Goal: Task Accomplishment & Management: Complete application form

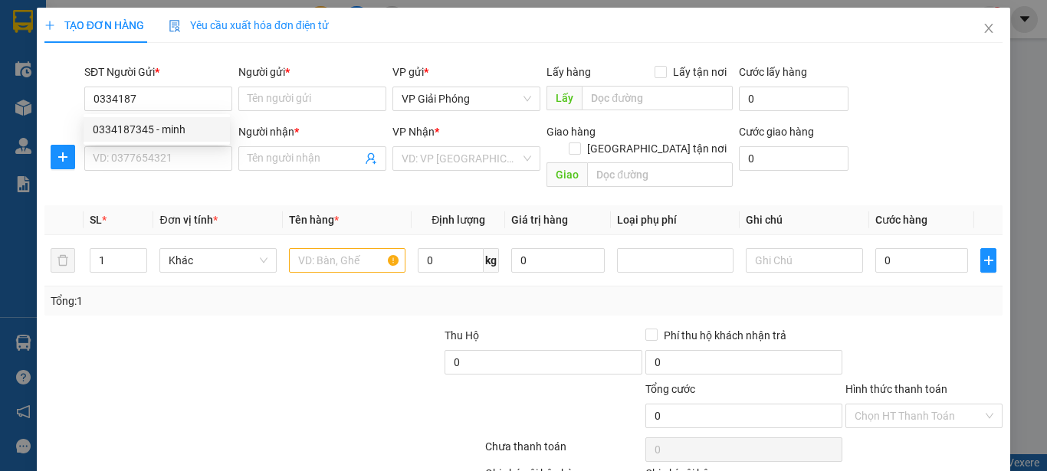
click at [210, 130] on div "0334187345 - minh" at bounding box center [157, 129] width 128 height 17
type input "0334187345"
type input "minh"
type input "0334187345"
click at [198, 166] on input "SĐT Người Nhận *" at bounding box center [158, 158] width 148 height 25
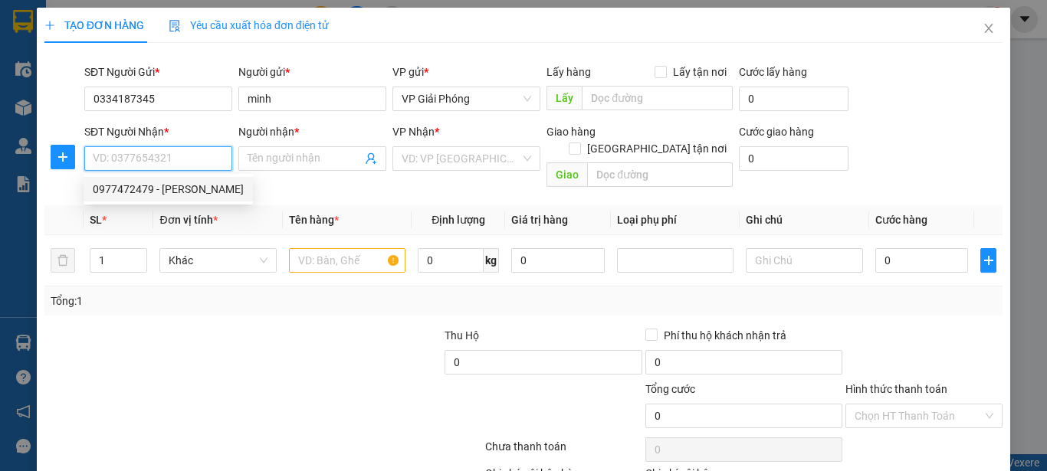
click at [195, 180] on div "0977472479 - [PERSON_NAME]" at bounding box center [168, 189] width 169 height 25
type input "0977472479"
type input "[PERSON_NAME]"
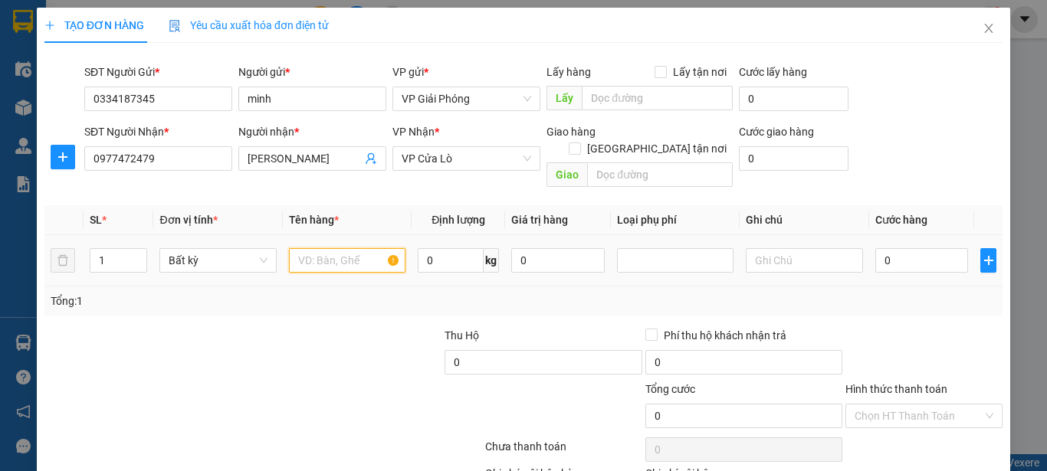
click at [342, 251] on input "text" at bounding box center [347, 260] width 116 height 25
type input "sắt"
click at [908, 248] on input "0" at bounding box center [921, 260] width 93 height 25
type input "3"
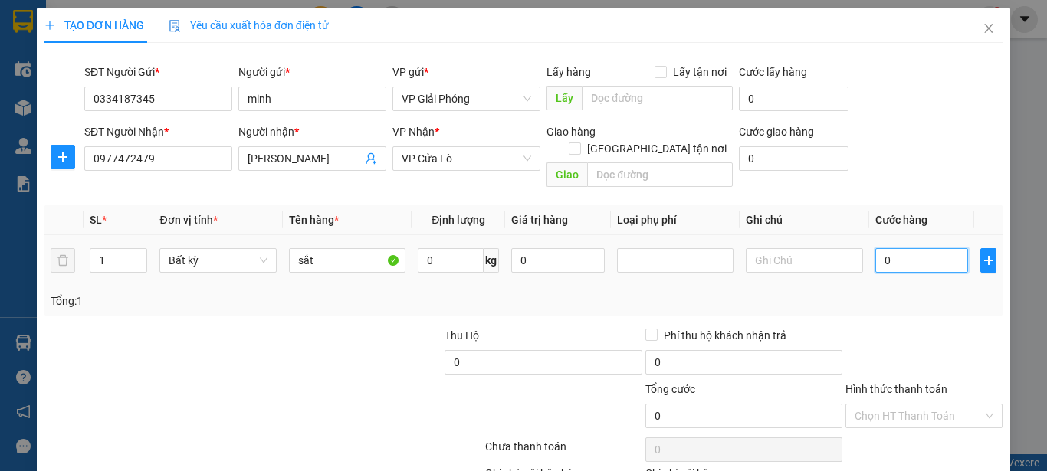
type input "3"
type input "35"
type input "350"
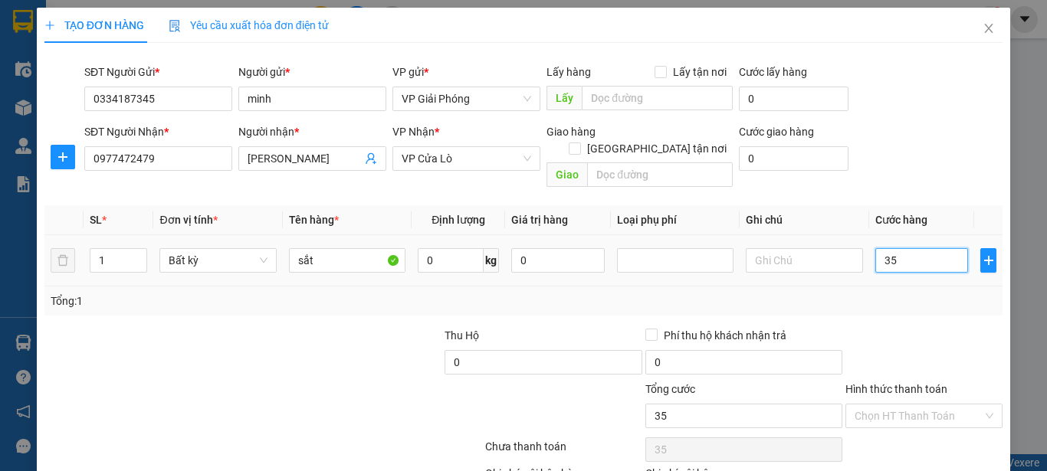
type input "350"
type input "3.500"
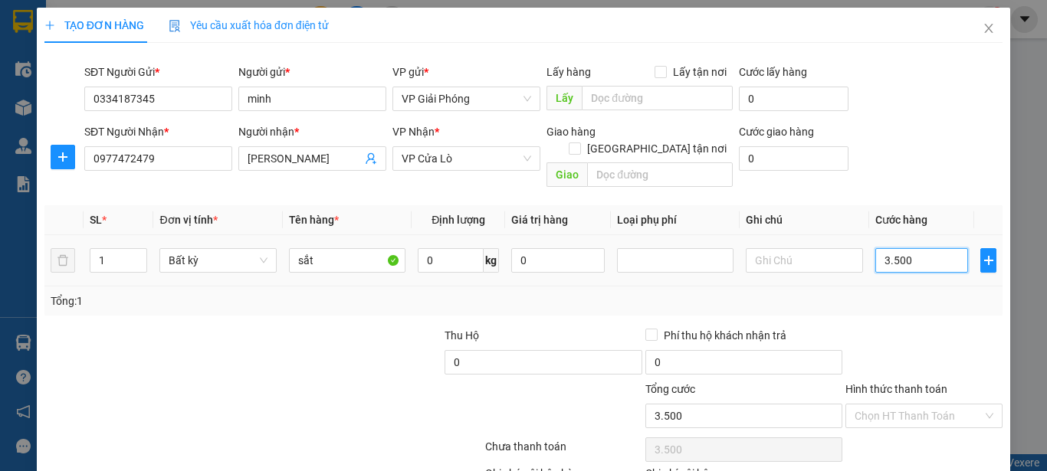
type input "35.000"
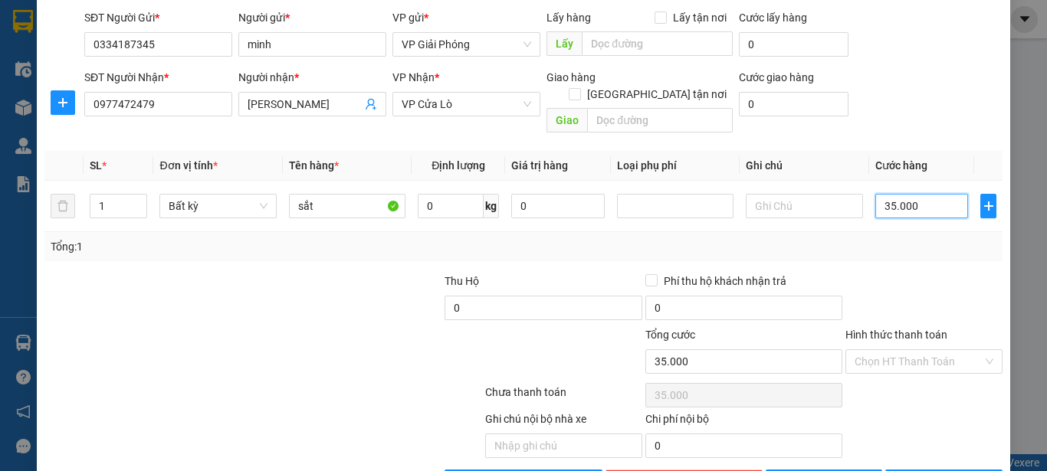
scroll to position [90, 0]
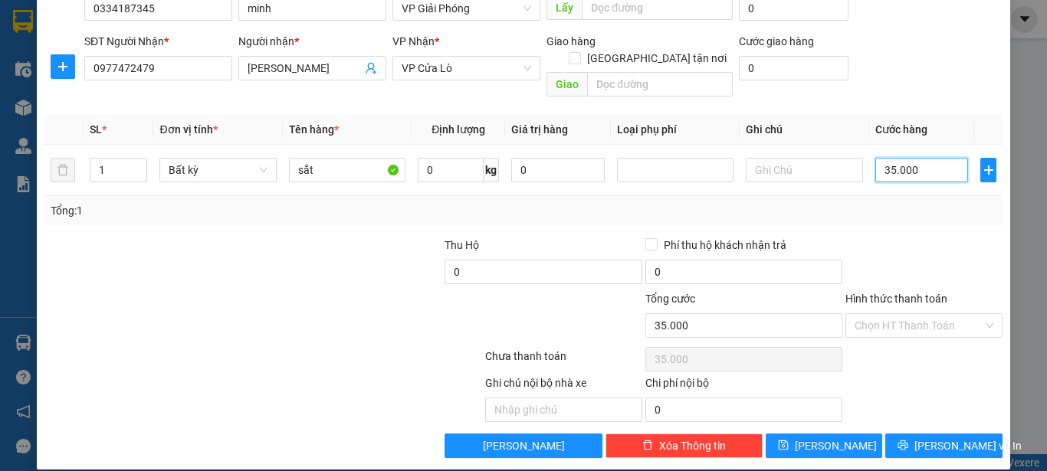
type input "35.000"
click at [928, 437] on span "[PERSON_NAME] và In" at bounding box center [967, 445] width 107 height 17
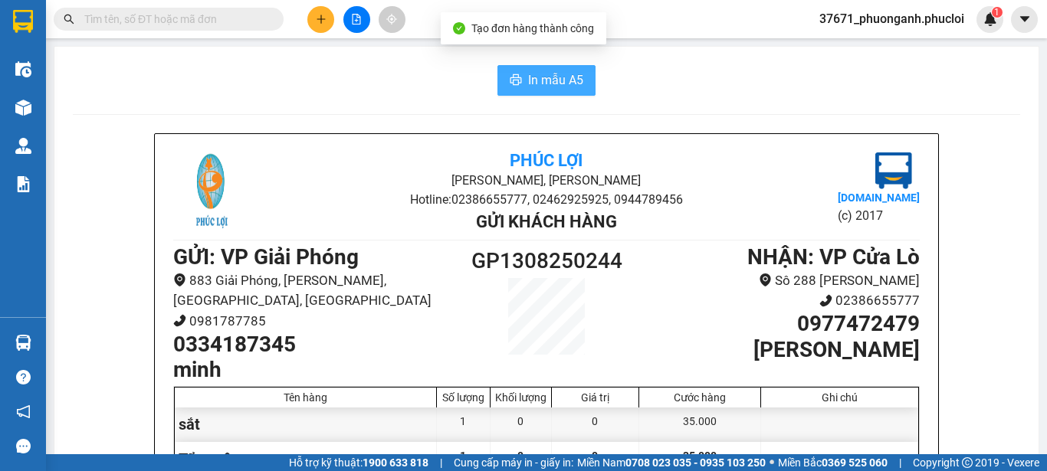
drag, startPoint x: 574, startPoint y: 48, endPoint x: 542, endPoint y: 80, distance: 45.0
click at [527, 96] on div "In mẫu A5 Phúc Lợi Đường [PERSON_NAME], Phường Nghi Hương Hotline: 02386655777,…" at bounding box center [546, 407] width 984 height 720
click at [542, 77] on span "In mẫu A5" at bounding box center [555, 79] width 55 height 19
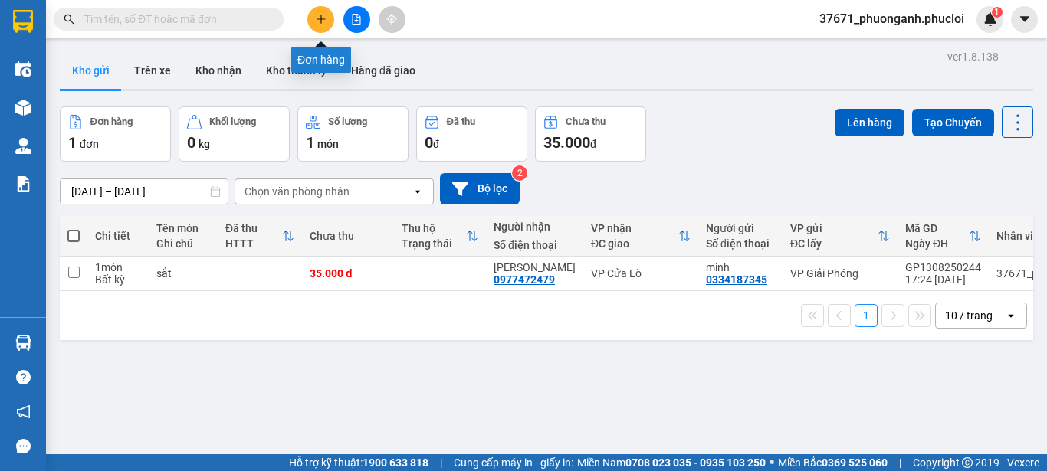
click at [330, 18] on button at bounding box center [320, 19] width 27 height 27
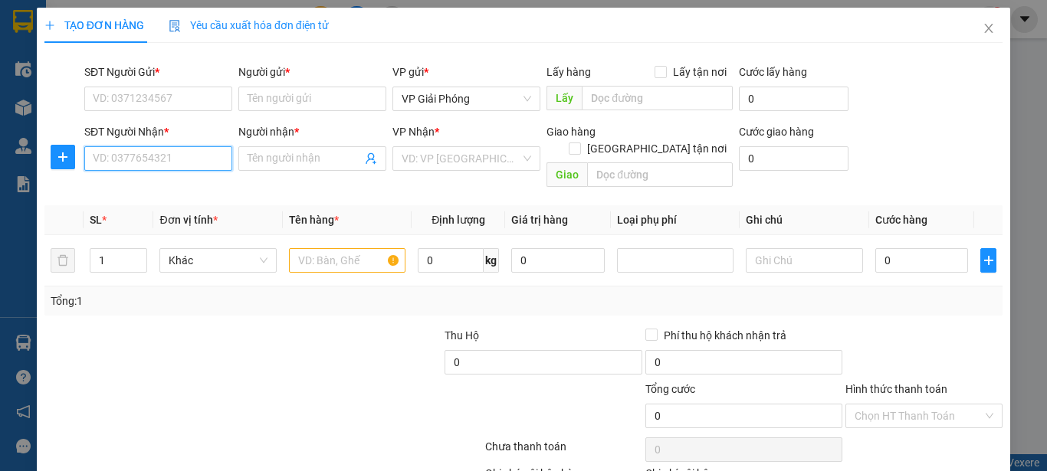
click at [198, 169] on input "SĐT Người Nhận *" at bounding box center [158, 158] width 148 height 25
type input "0967506248"
click at [164, 192] on div "0967506248 - A Hùng" at bounding box center [157, 189] width 128 height 17
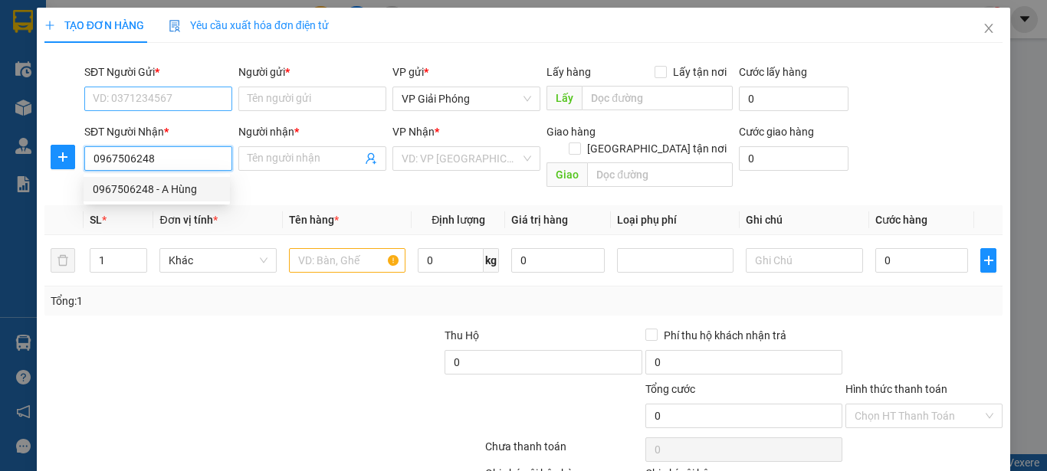
type input "A Hùng"
checkbox input "true"
type input "64a ng viet xuân"
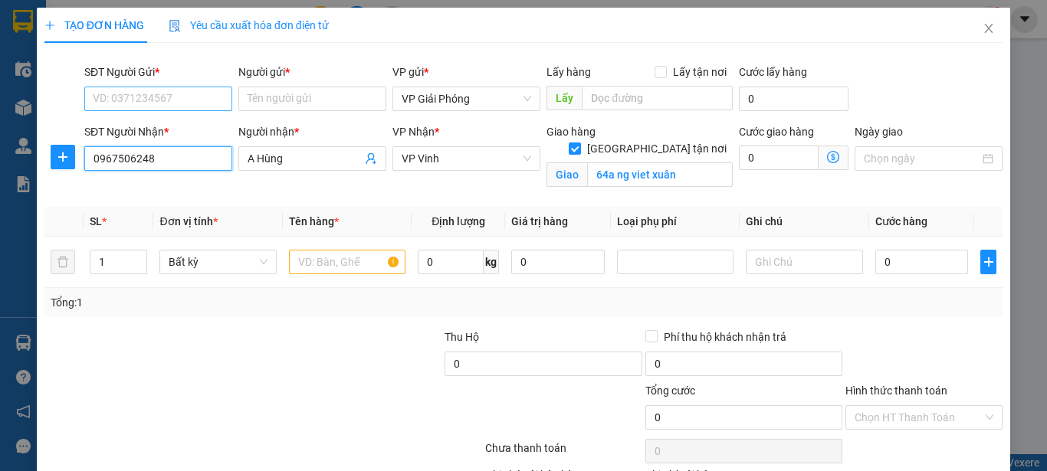
type input "0967506248"
click at [177, 87] on input "SĐT Người Gửi *" at bounding box center [158, 99] width 148 height 25
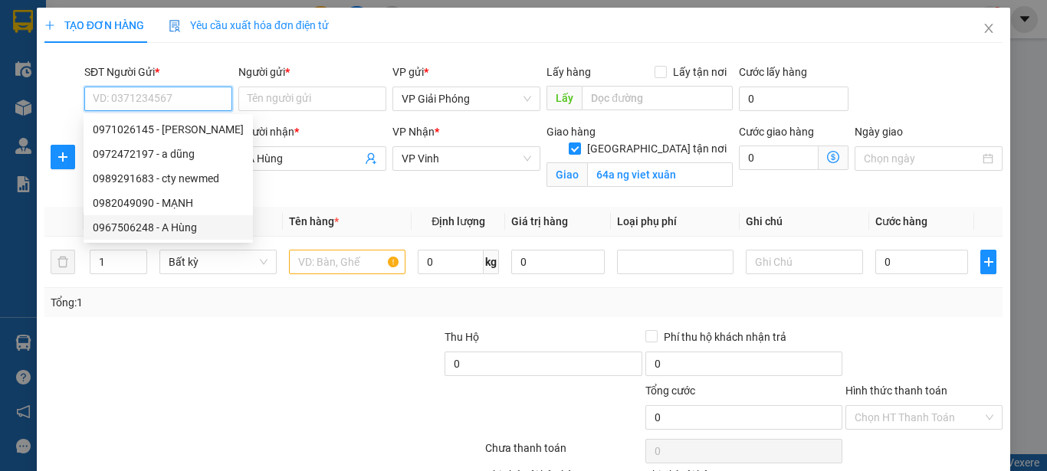
click at [203, 231] on div "0967506248 - A Hùng" at bounding box center [168, 227] width 151 height 17
type input "0967506248"
type input "A Hùng"
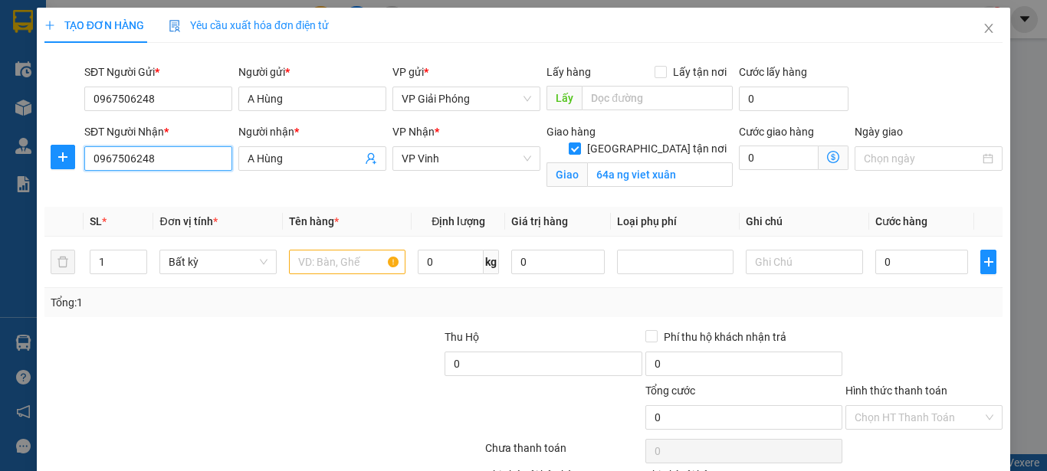
click at [202, 152] on input "0967506248" at bounding box center [158, 158] width 148 height 25
drag, startPoint x: 309, startPoint y: 264, endPoint x: 293, endPoint y: 250, distance: 20.6
click at [300, 257] on input "text" at bounding box center [347, 262] width 116 height 25
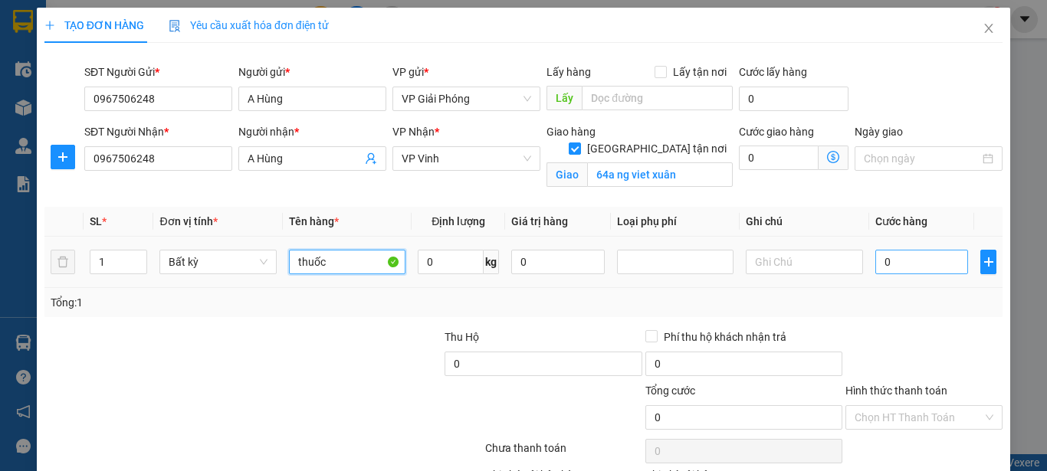
type input "thuốc"
type input "3"
type input "30"
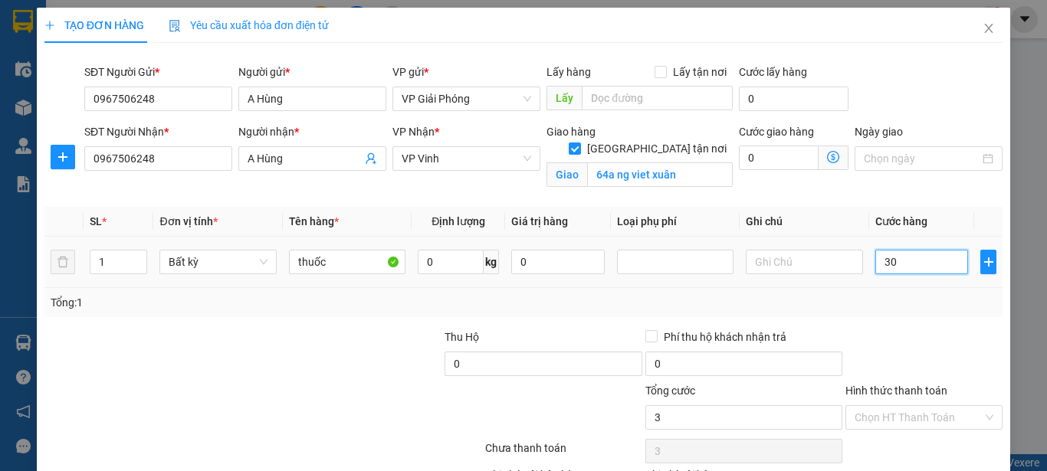
type input "30"
type input "300"
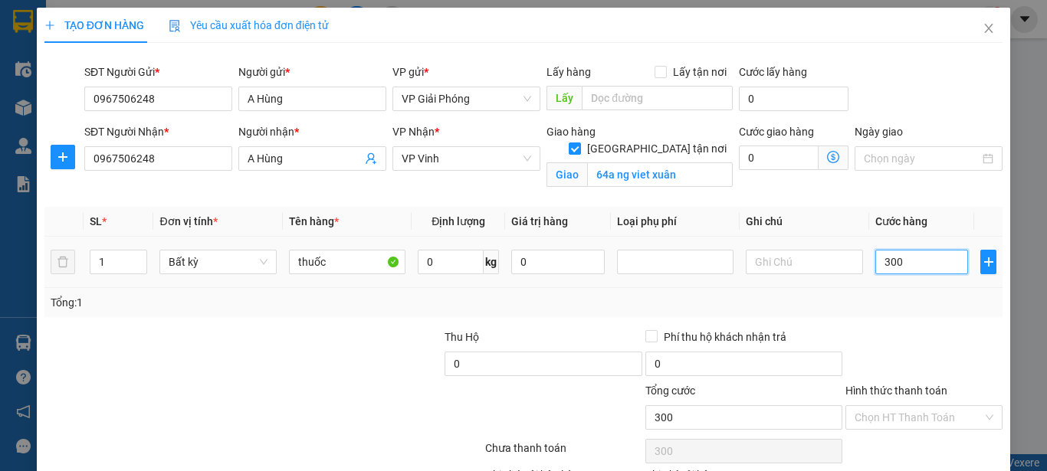
type input "3.000"
type input "30.000"
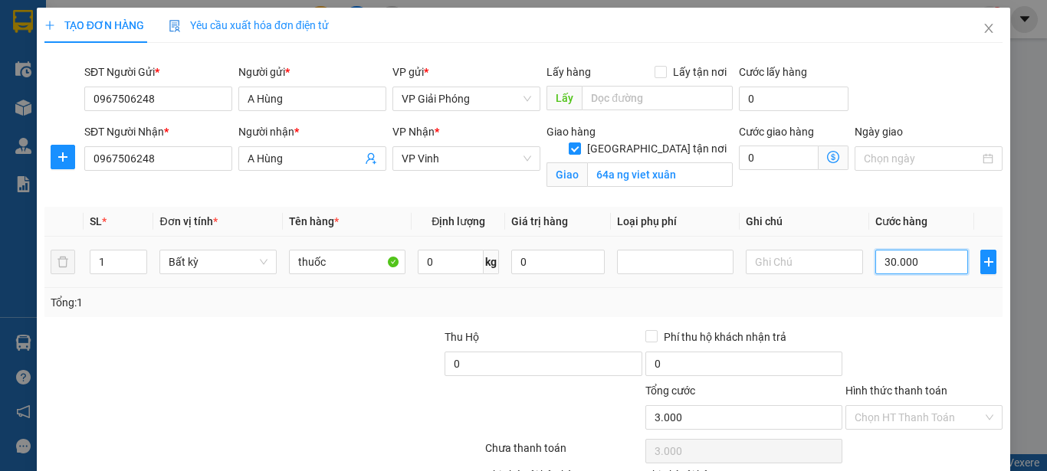
type input "30.000"
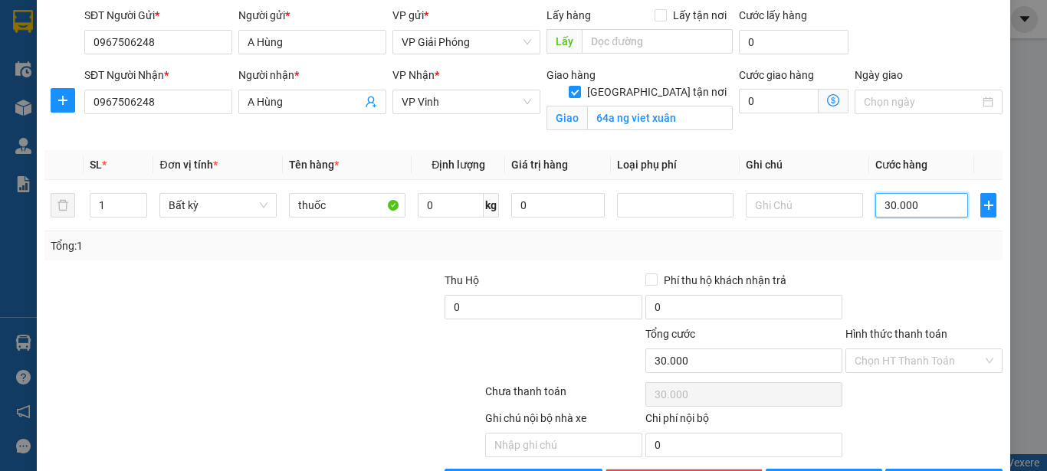
scroll to position [77, 0]
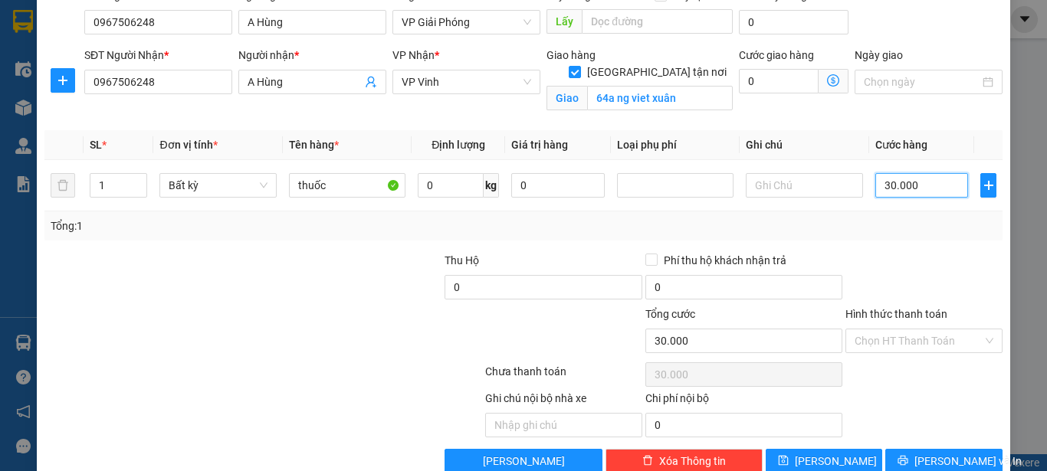
type input "30.000"
click at [944, 447] on div "Transit Pickup Surcharge Ids Transit Deliver Surcharge Ids Transit Deliver Surc…" at bounding box center [523, 226] width 958 height 495
click at [944, 450] on button "[PERSON_NAME] và In" at bounding box center [943, 461] width 117 height 25
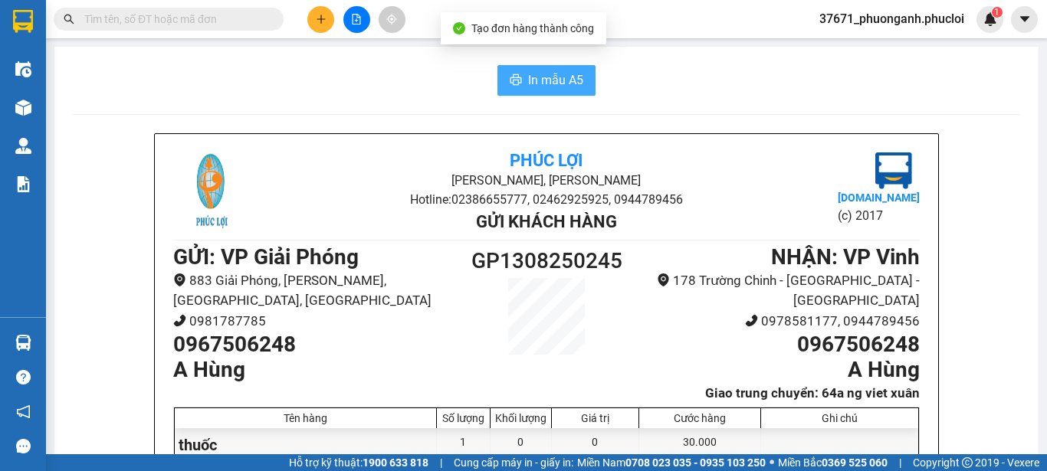
click at [516, 77] on button "In mẫu A5" at bounding box center [546, 80] width 98 height 31
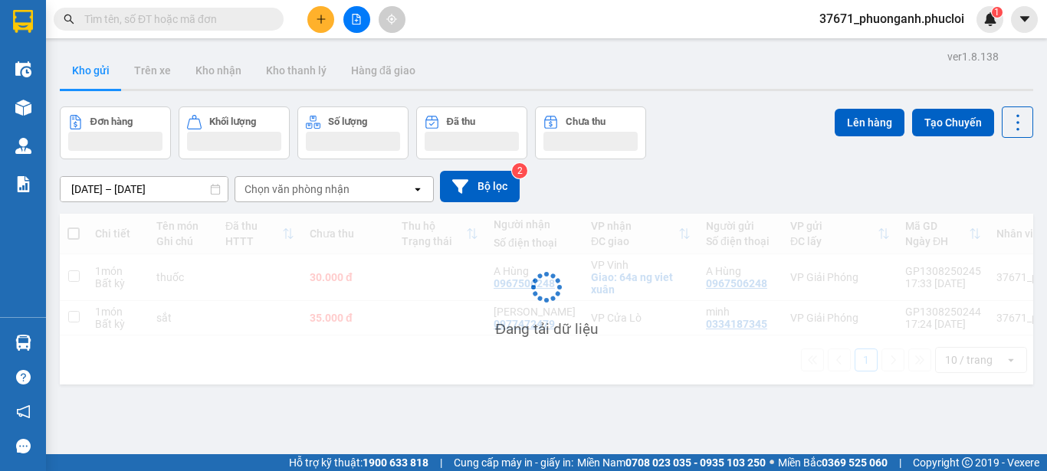
drag, startPoint x: 862, startPoint y: 447, endPoint x: 323, endPoint y: 19, distance: 687.7
click at [323, 19] on icon "plus" at bounding box center [320, 18] width 8 height 1
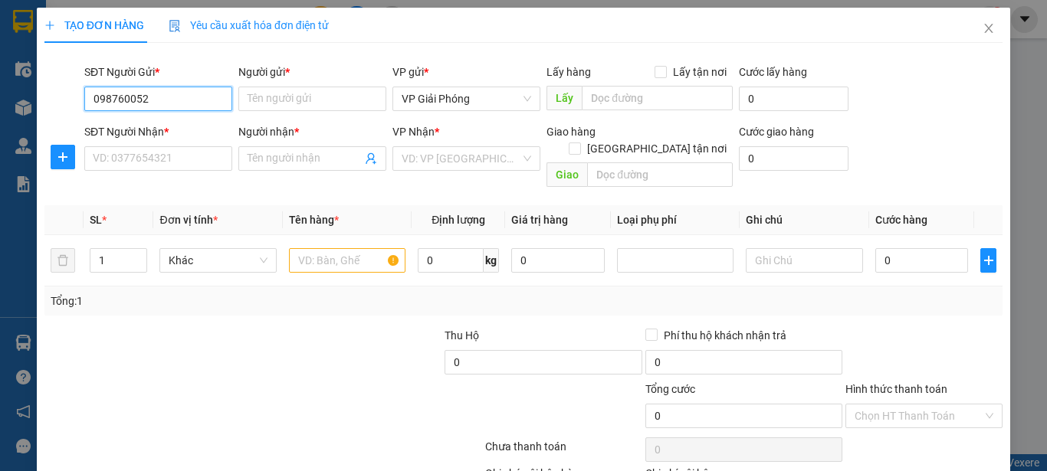
type input "0987600525"
click at [210, 124] on div "0987600525 - c hải ktoan cu" at bounding box center [160, 129] width 135 height 17
type input "c hải ktoan cu"
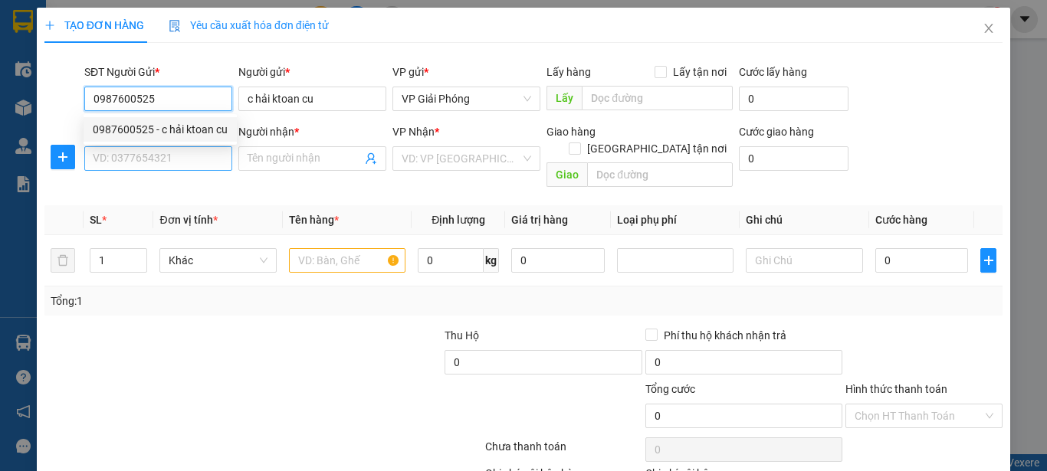
type input "0987600525"
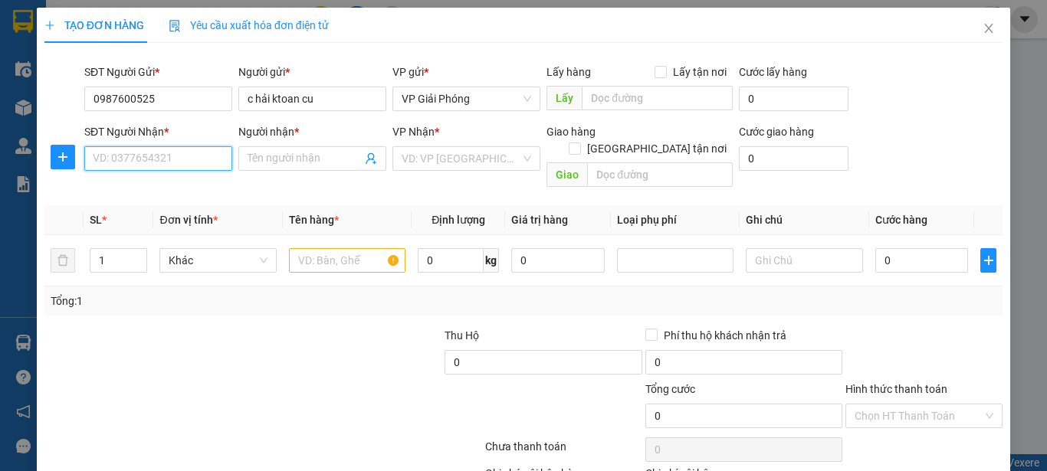
click at [210, 159] on input "SĐT Người Nhận *" at bounding box center [158, 158] width 148 height 25
click at [200, 192] on div "0987600525 - c hải ktoan cu" at bounding box center [160, 189] width 135 height 17
type input "0987600525"
type input "c hải ktoan cu"
click at [306, 248] on input "text" at bounding box center [347, 260] width 116 height 25
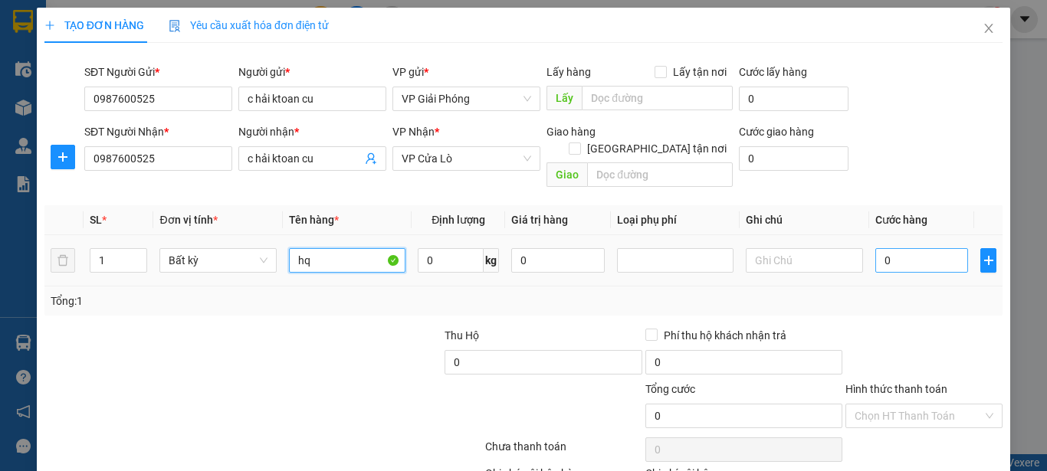
type input "hq"
click at [899, 251] on input "0" at bounding box center [921, 260] width 93 height 25
type input "5"
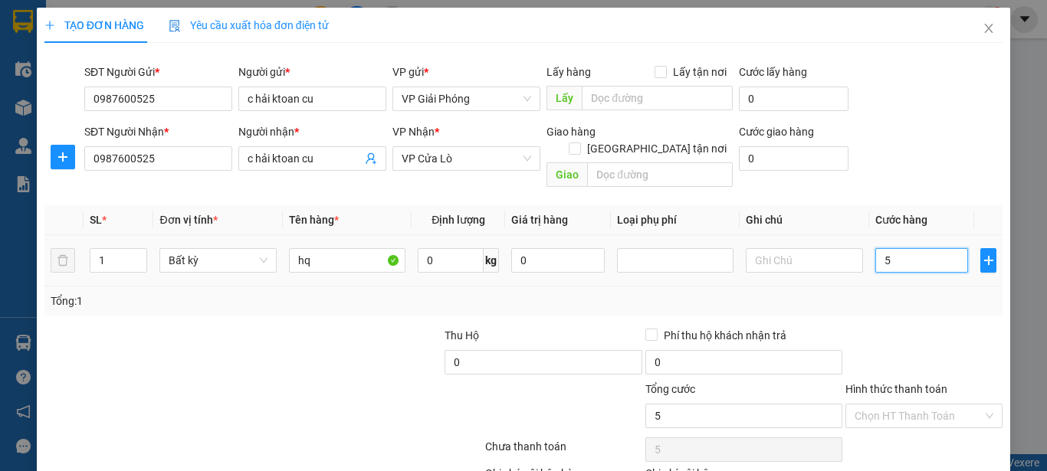
type input "50"
type input "500"
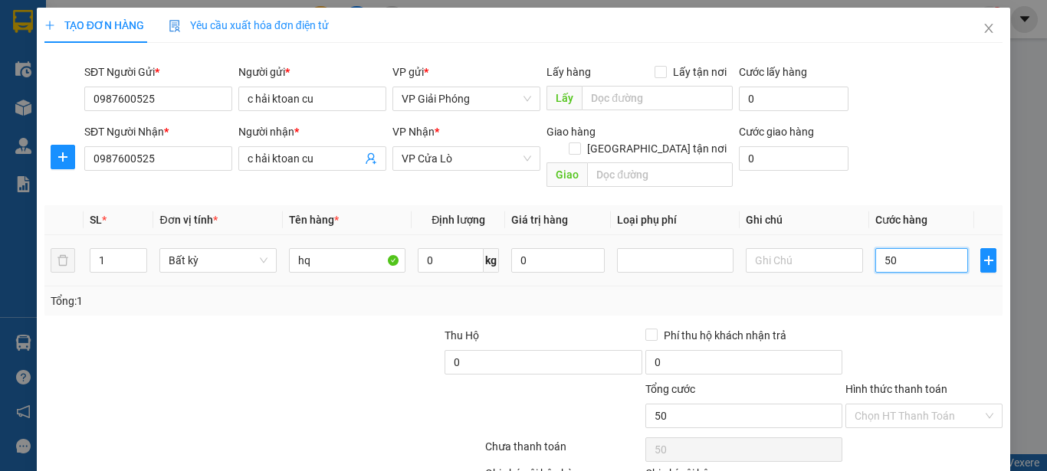
type input "500"
type input "5.000"
type input "50.000"
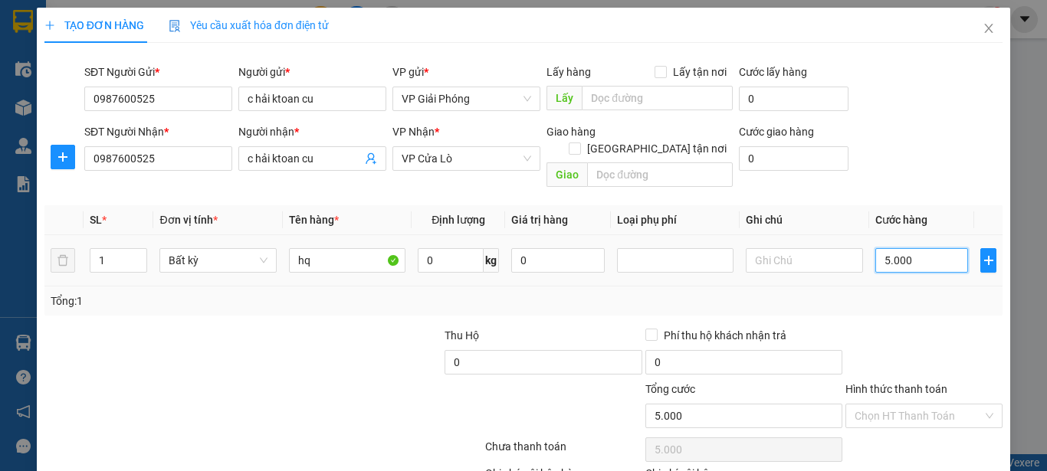
type input "50.000"
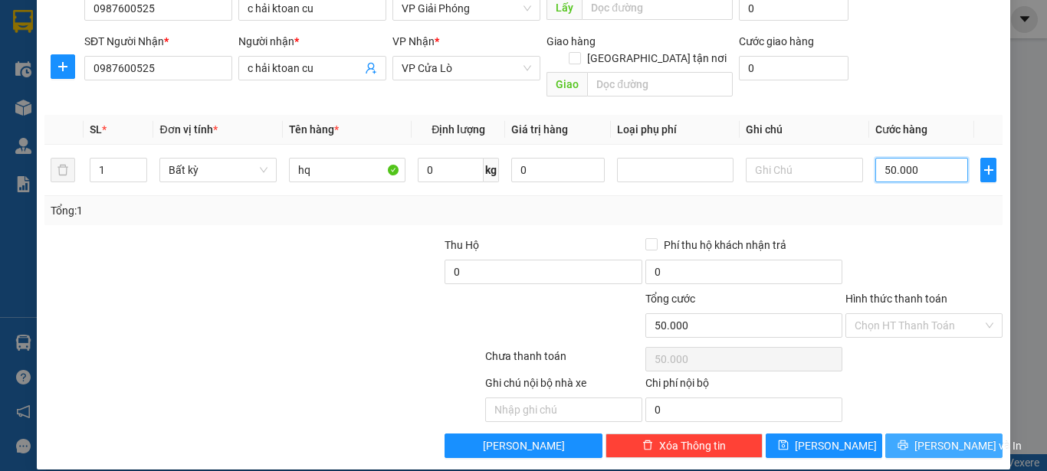
type input "50.000"
click at [909, 438] on button "[PERSON_NAME] và In" at bounding box center [943, 446] width 117 height 25
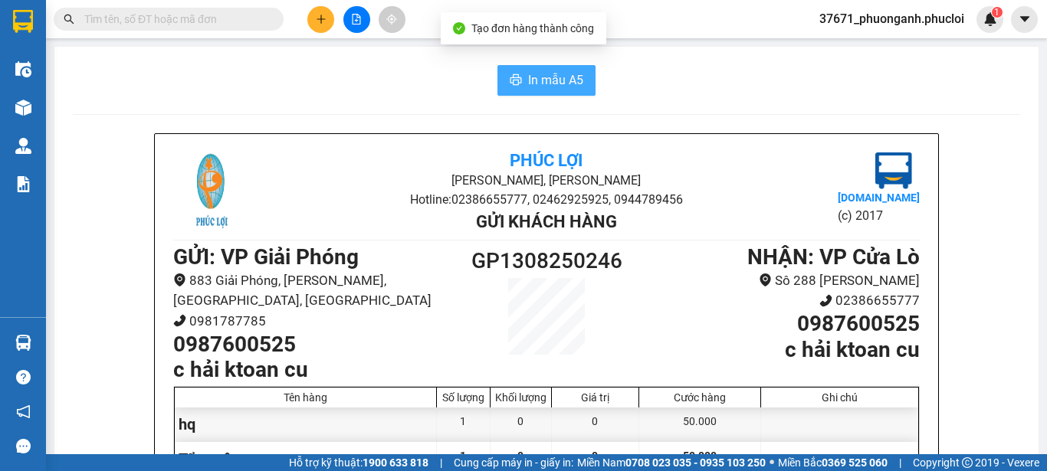
click at [552, 67] on button "In mẫu A5" at bounding box center [546, 80] width 98 height 31
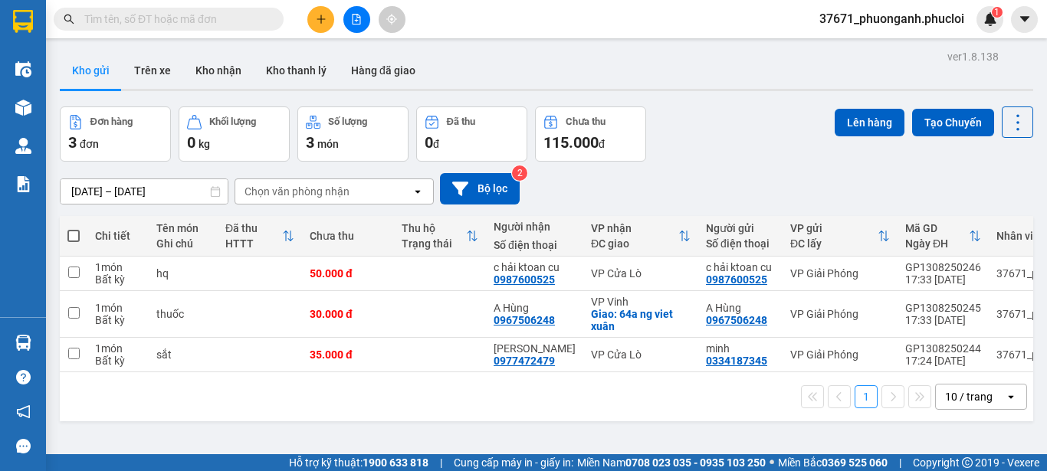
click at [318, 9] on button at bounding box center [320, 19] width 27 height 27
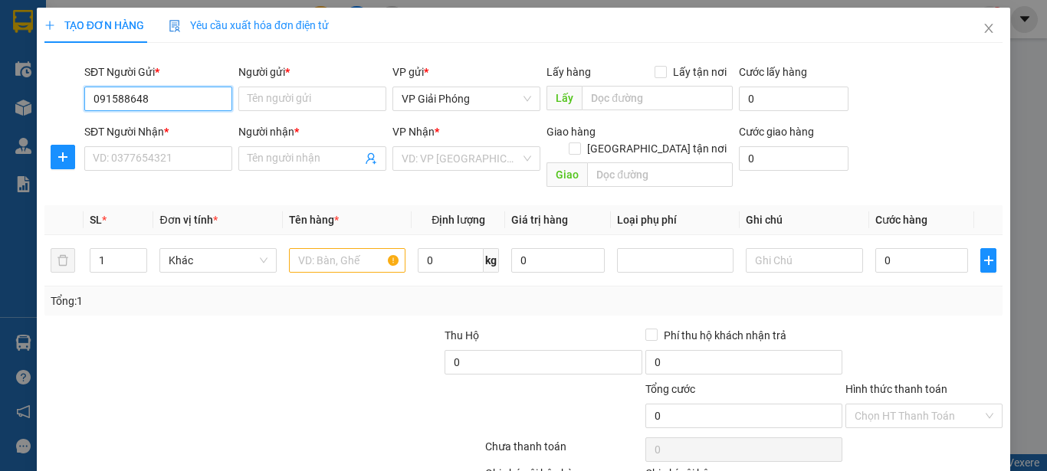
type input "0915886486"
click at [204, 130] on div "0915886486 - a huy x 1.5" at bounding box center [157, 129] width 128 height 17
type input "a huy x 1.5"
type input "0915886486"
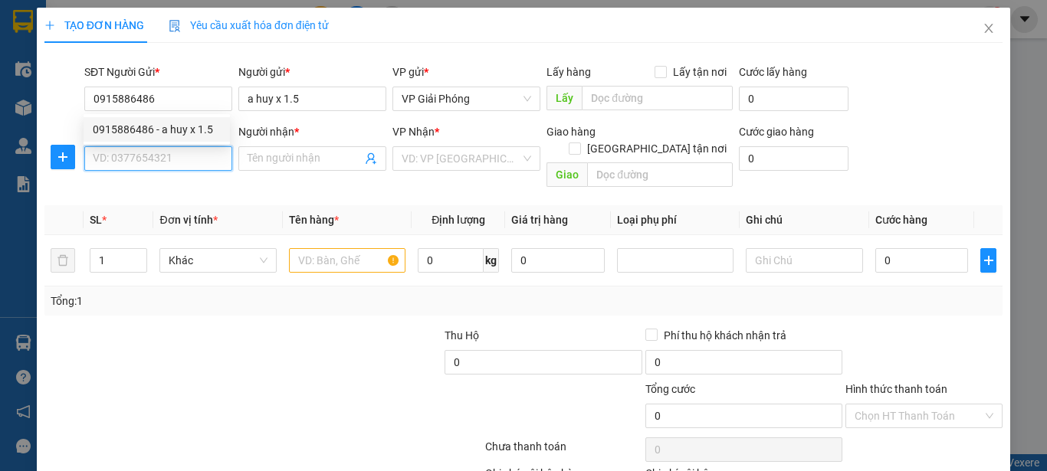
click at [207, 153] on input "SĐT Người Nhận *" at bounding box center [158, 158] width 148 height 25
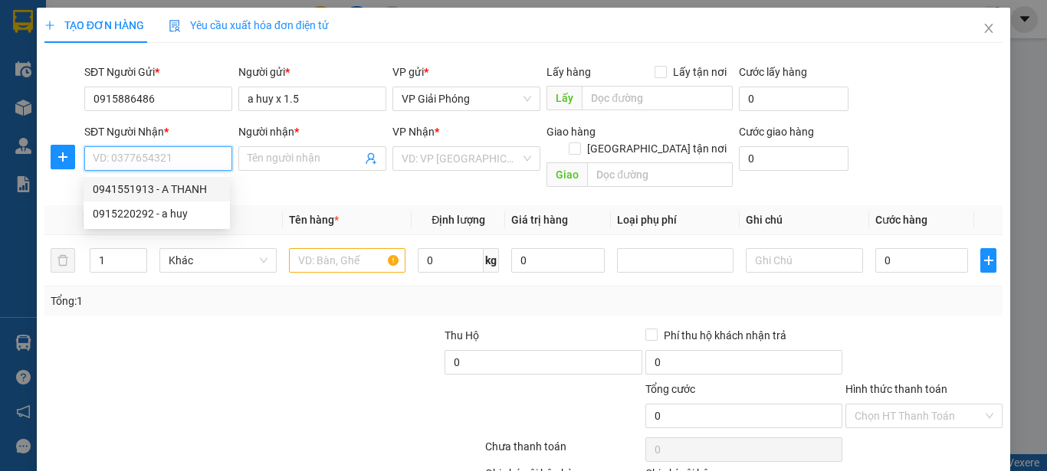
click at [211, 188] on div "0941551913 - A THANH" at bounding box center [157, 189] width 128 height 17
type input "0941551913"
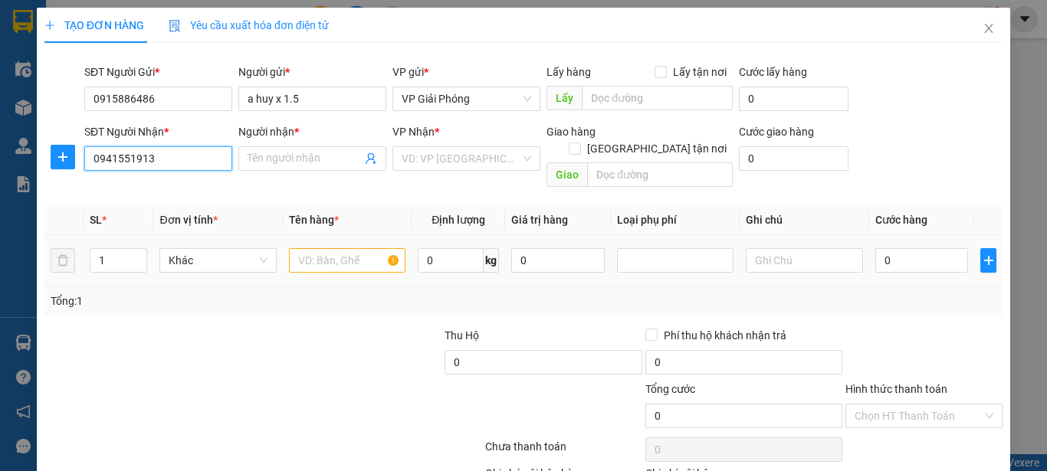
type input "A THANH"
checkbox input "true"
type input "159 [PERSON_NAME]"
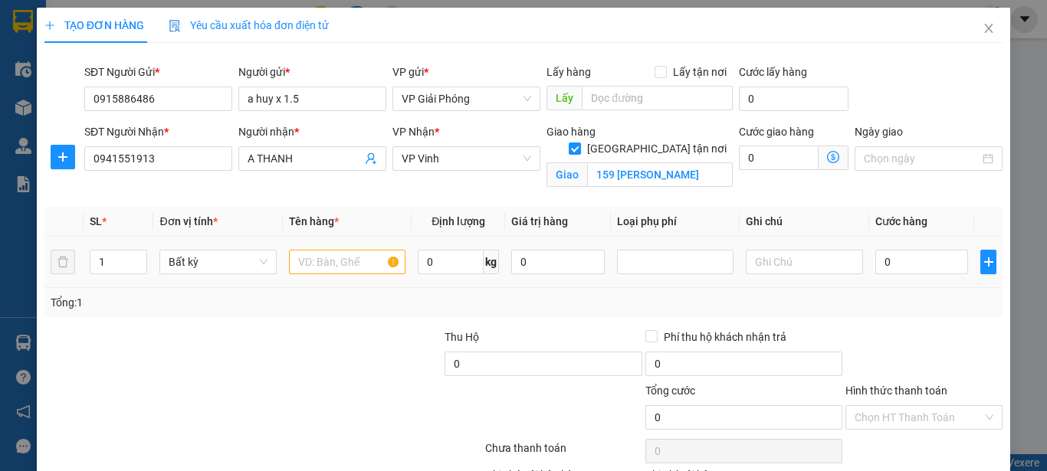
click at [305, 248] on div at bounding box center [347, 262] width 116 height 31
click at [303, 264] on input "text" at bounding box center [347, 262] width 116 height 25
type input "hq"
type input "3"
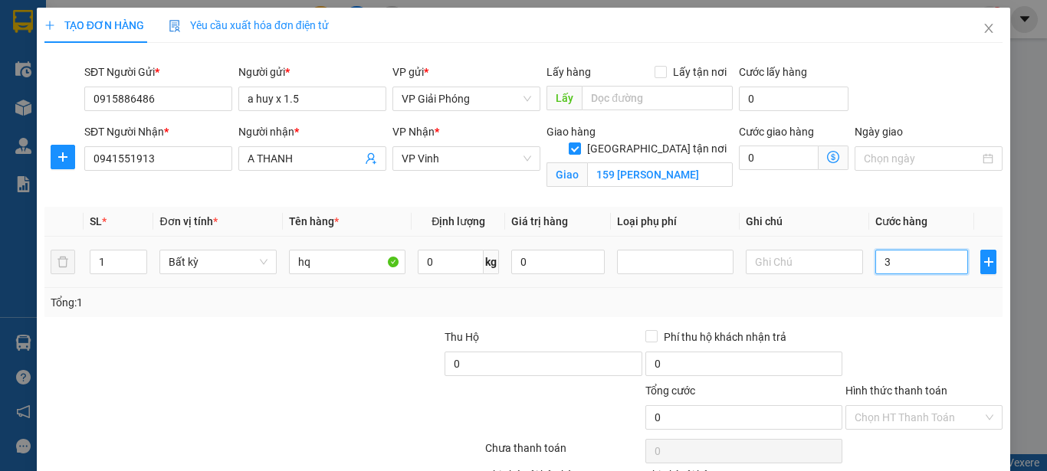
type input "3"
type input "30"
type input "300"
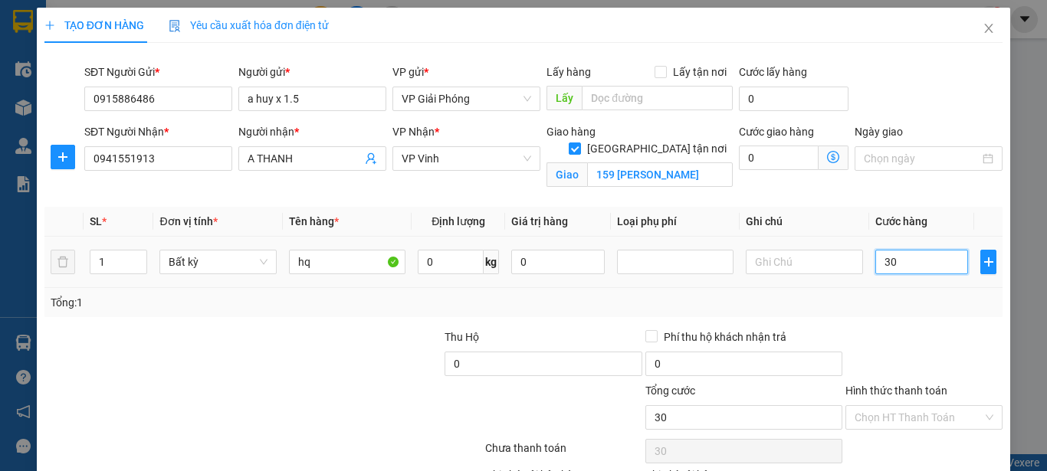
type input "300"
type input "3.000"
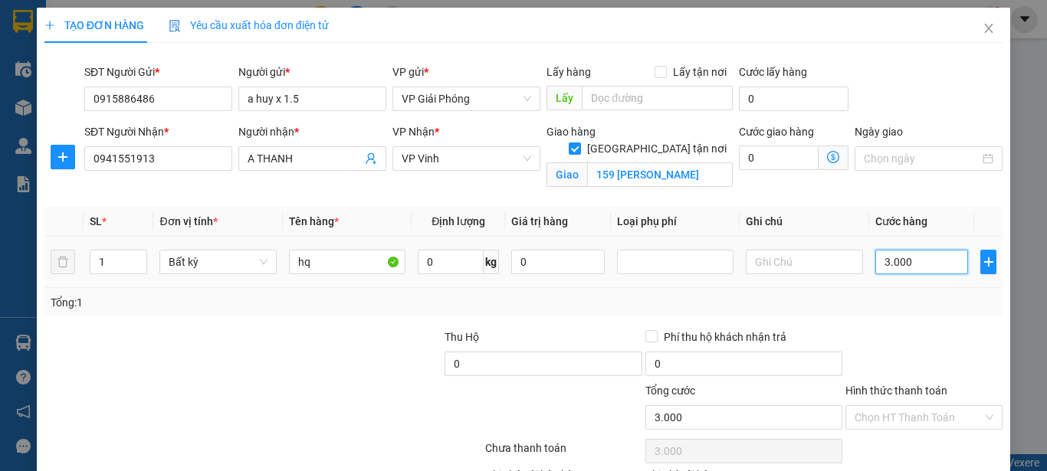
type input "30.000"
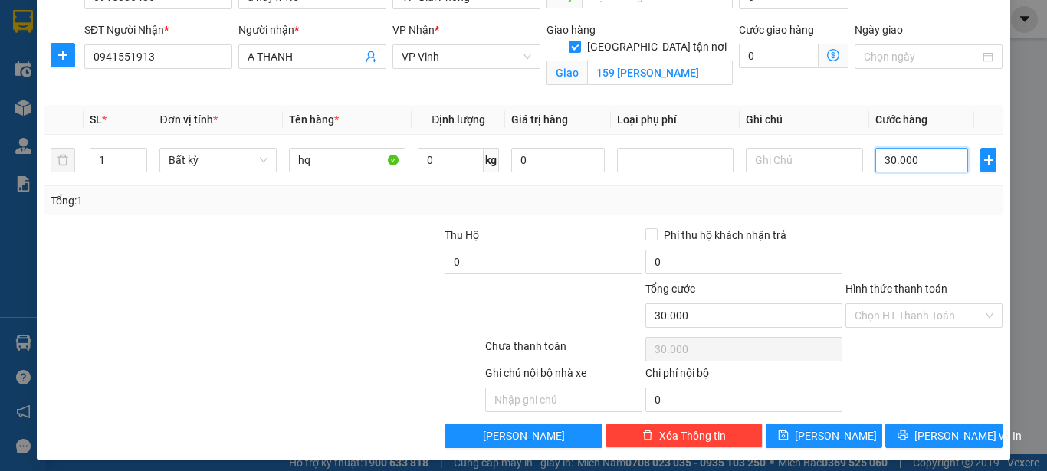
scroll to position [109, 0]
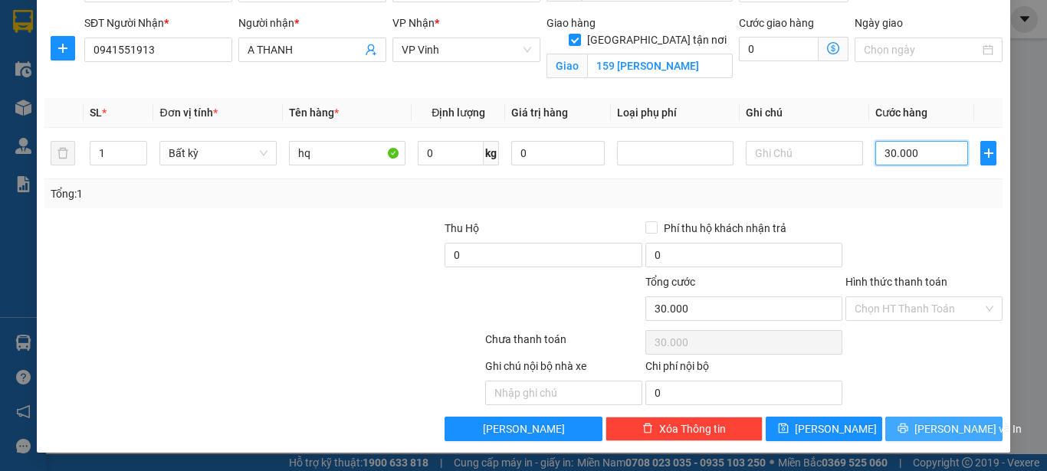
type input "30.000"
click at [924, 435] on span "[PERSON_NAME] và In" at bounding box center [967, 429] width 107 height 17
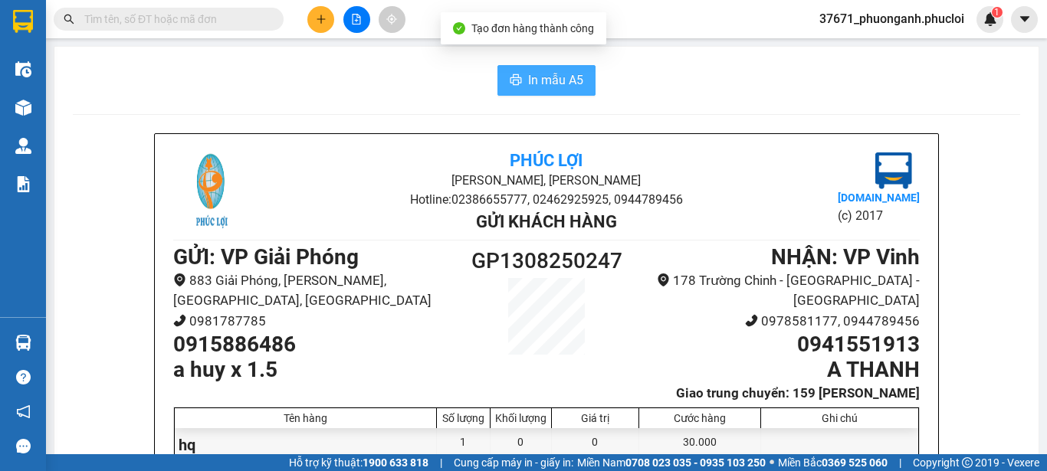
click at [540, 74] on span "In mẫu A5" at bounding box center [555, 79] width 55 height 19
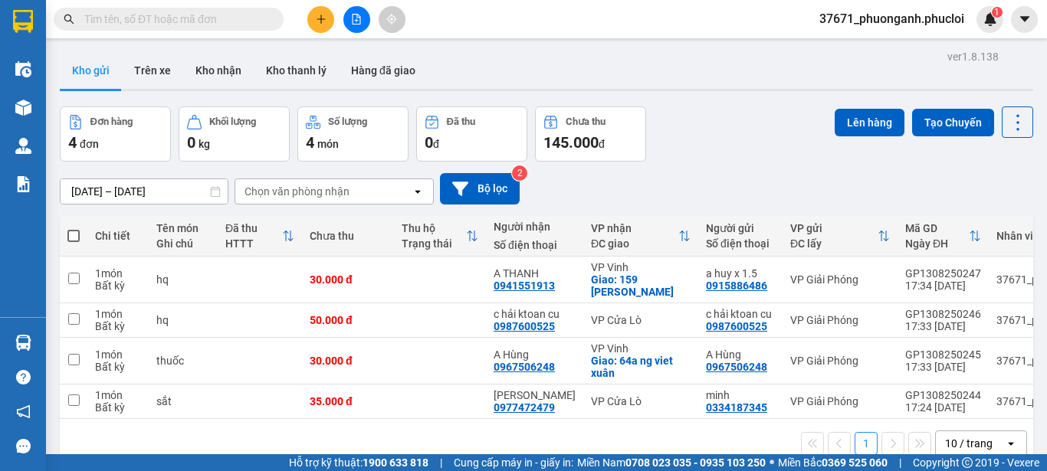
click at [311, 12] on button at bounding box center [320, 19] width 27 height 27
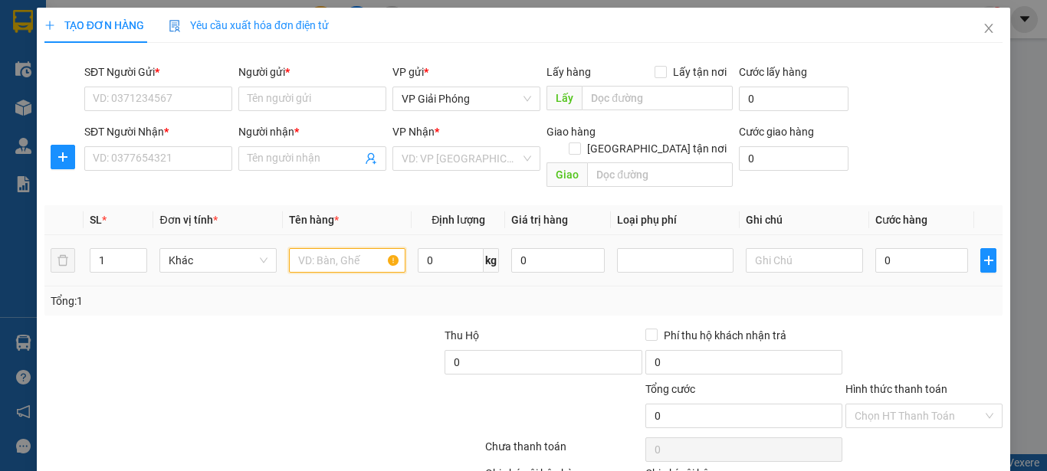
click at [340, 248] on input "text" at bounding box center [347, 260] width 116 height 25
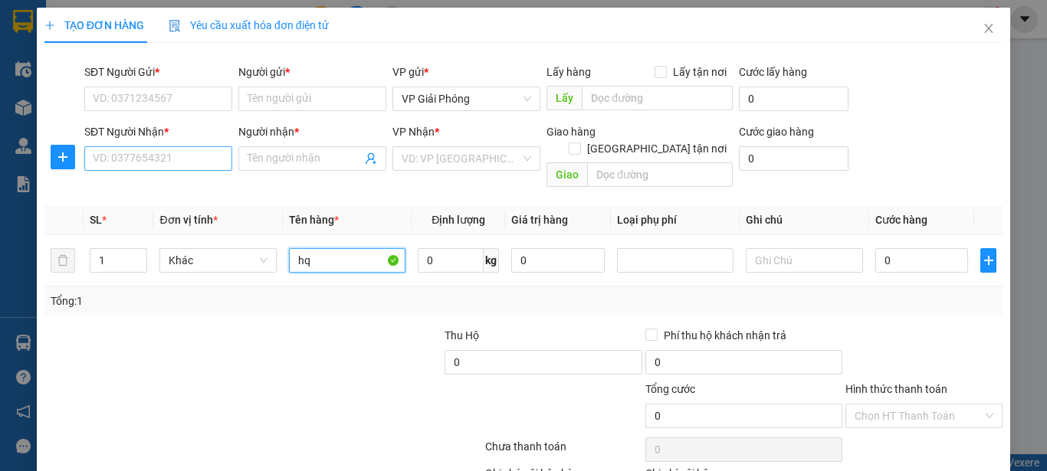
type input "hq"
click at [188, 160] on input "SĐT Người Nhận *" at bounding box center [158, 158] width 148 height 25
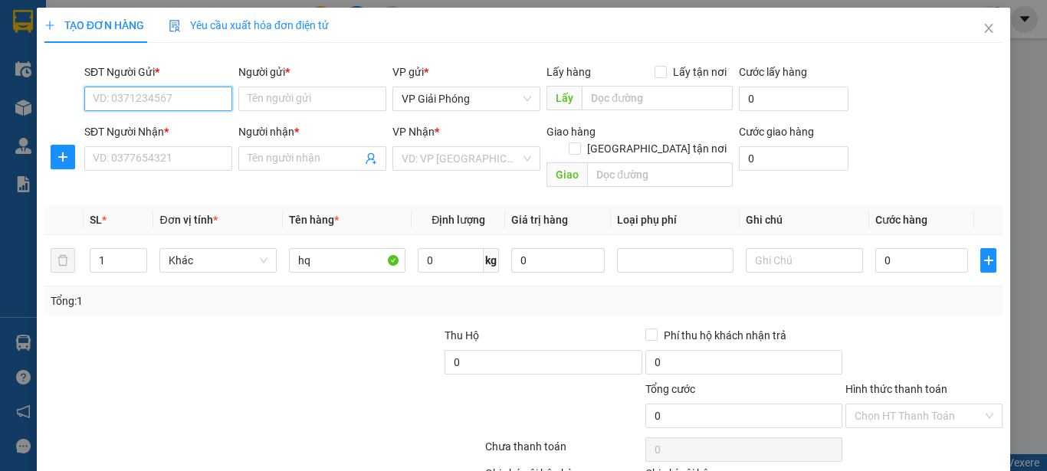
click at [196, 99] on input "SĐT Người Gửi *" at bounding box center [158, 99] width 148 height 25
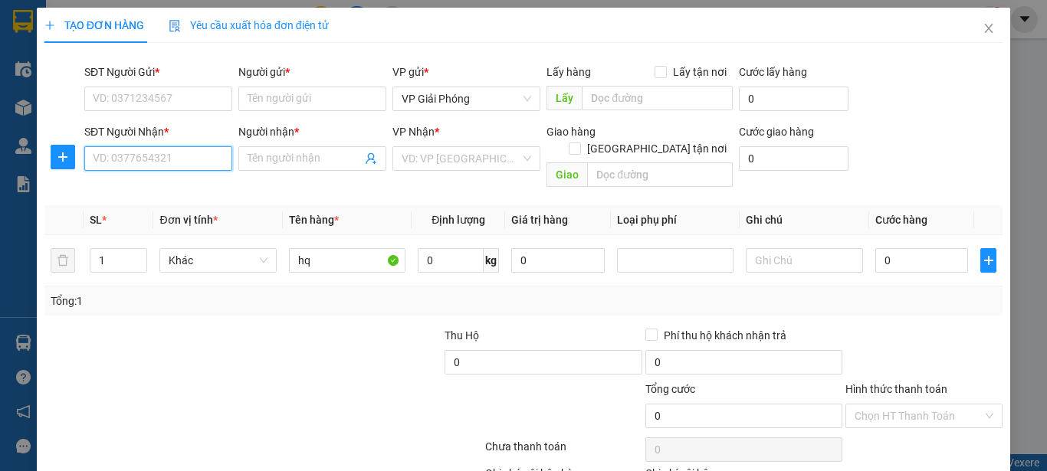
drag, startPoint x: 206, startPoint y: 165, endPoint x: 206, endPoint y: 155, distance: 10.0
click at [206, 159] on input "SĐT Người Nhận *" at bounding box center [158, 158] width 148 height 25
click at [200, 189] on div "0941551913 - A THANH" at bounding box center [157, 189] width 128 height 17
type input "0941551913"
type input "A THANH"
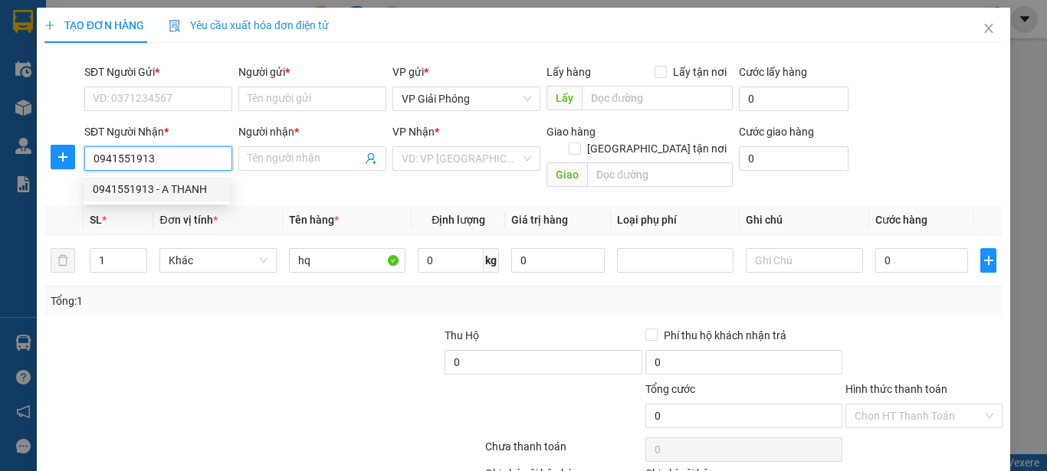
checkbox input "true"
type input "159 [PERSON_NAME]"
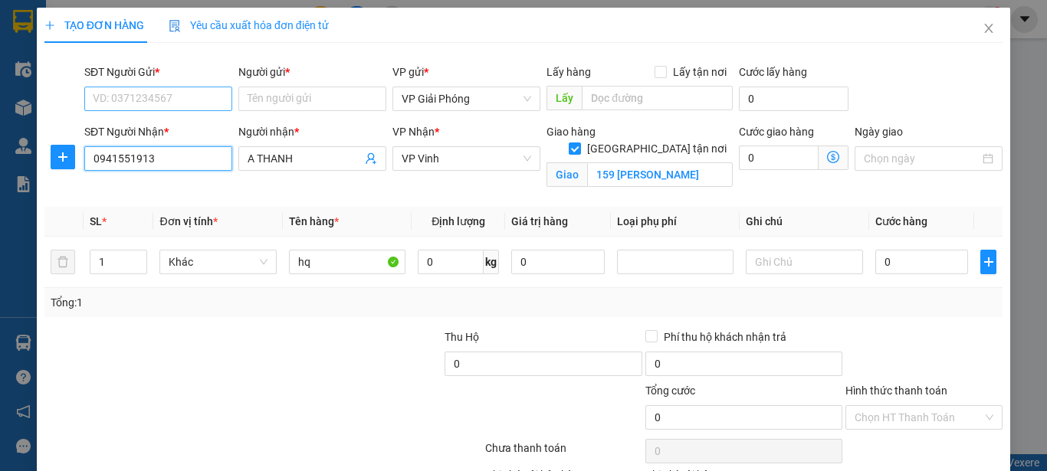
type input "0941551913"
click at [176, 93] on input "SĐT Người Gửi *" at bounding box center [158, 99] width 148 height 25
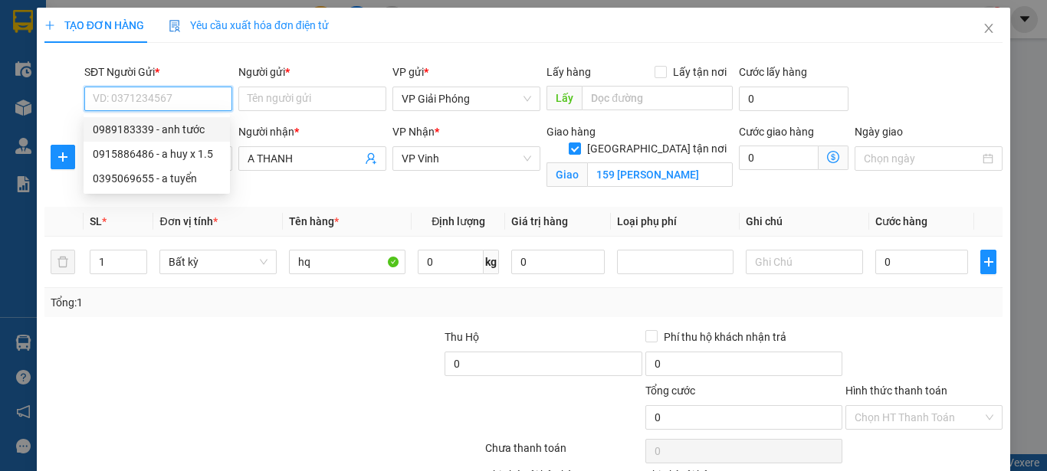
click at [206, 104] on input "SĐT Người Gửi *" at bounding box center [158, 99] width 148 height 25
click at [208, 128] on div "0969521836 - [PERSON_NAME]" at bounding box center [168, 129] width 151 height 17
type input "0969521836"
type input "[PERSON_NAME]"
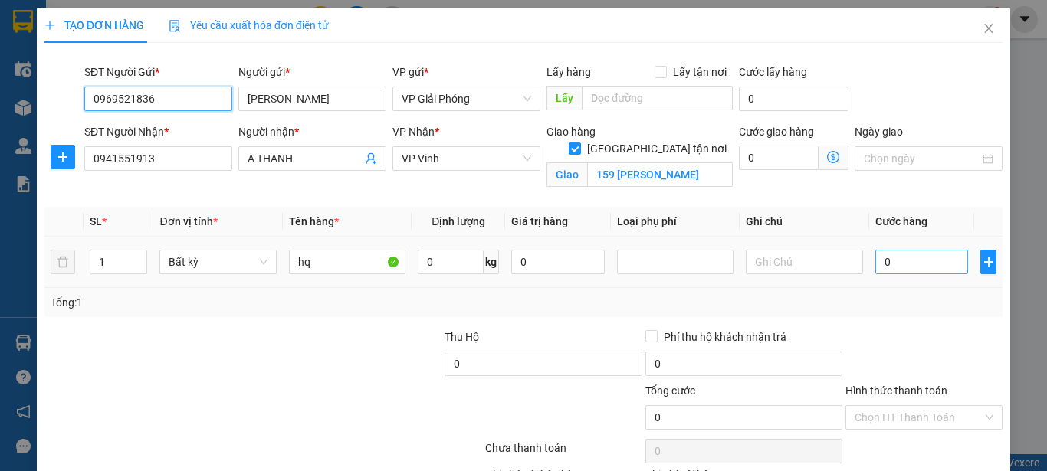
type input "0969521836"
type input "3"
type input "30"
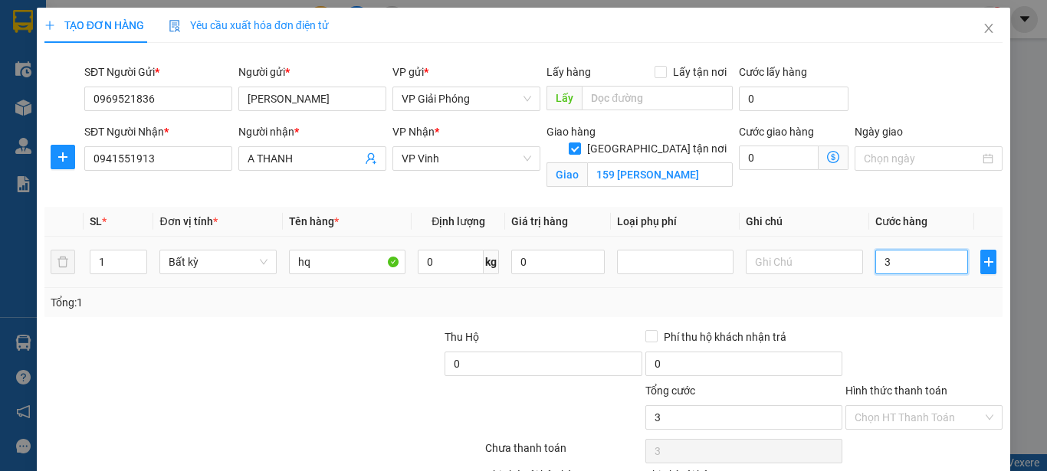
type input "30"
type input "300"
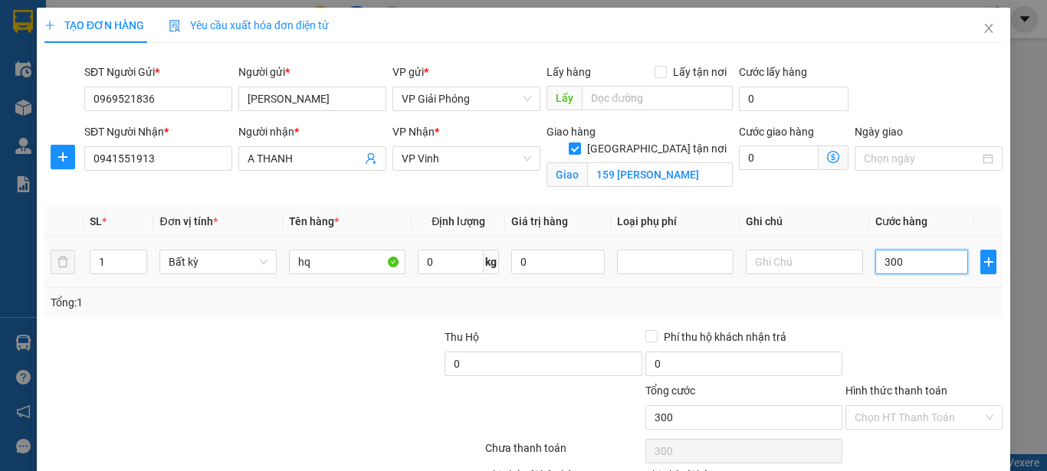
type input "3.000"
type input "30.000"
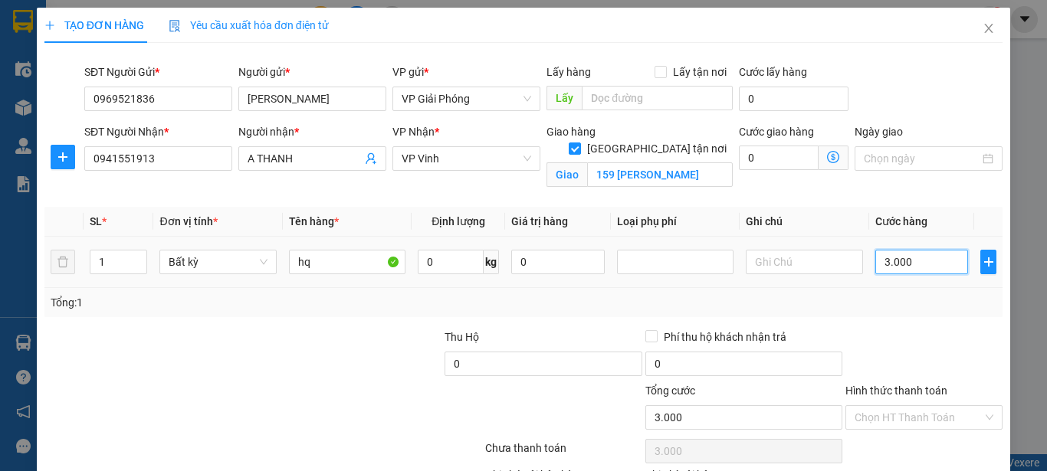
type input "30.000"
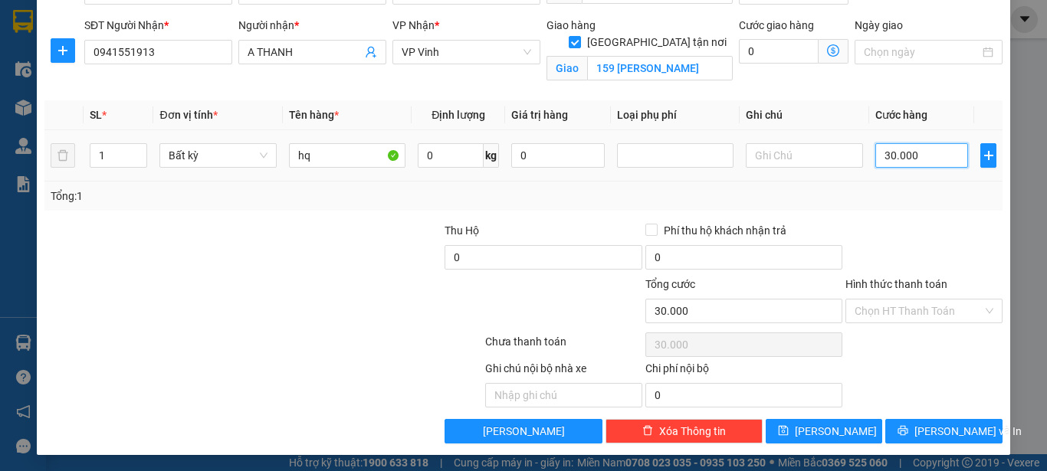
scroll to position [109, 0]
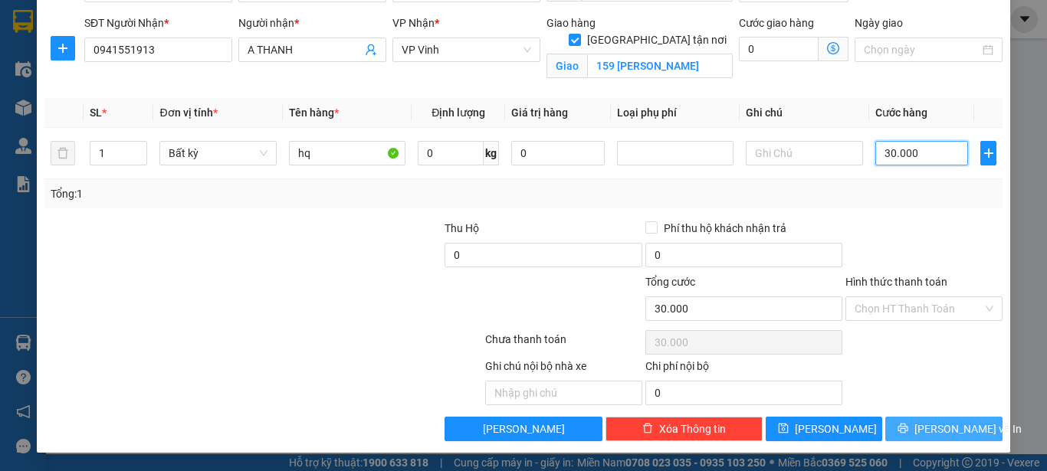
type input "30.000"
click at [926, 431] on span "[PERSON_NAME] và In" at bounding box center [967, 429] width 107 height 17
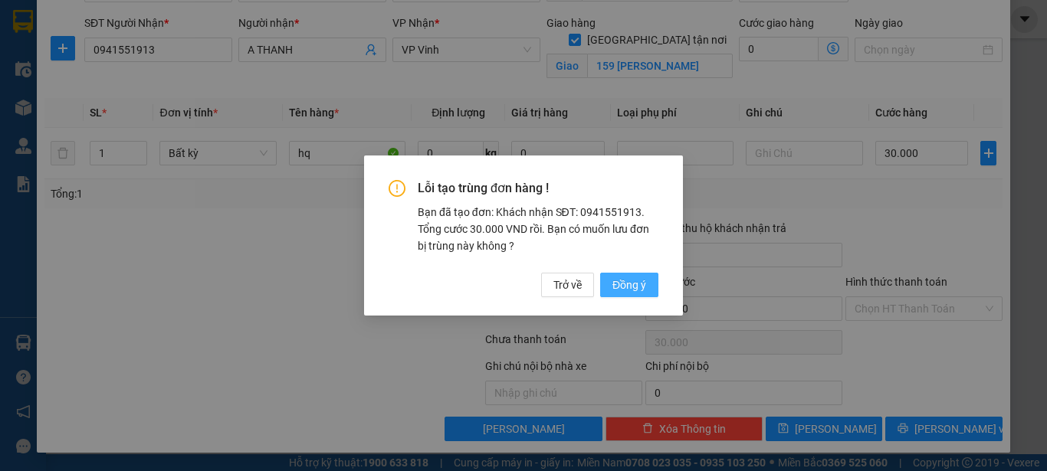
click at [621, 287] on span "Đồng ý" at bounding box center [629, 285] width 34 height 17
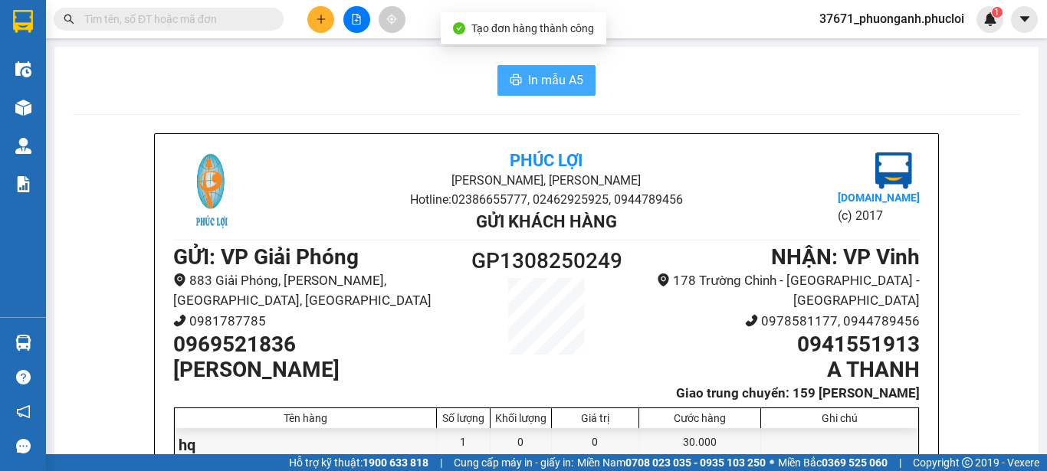
click at [533, 77] on span "In mẫu A5" at bounding box center [555, 79] width 55 height 19
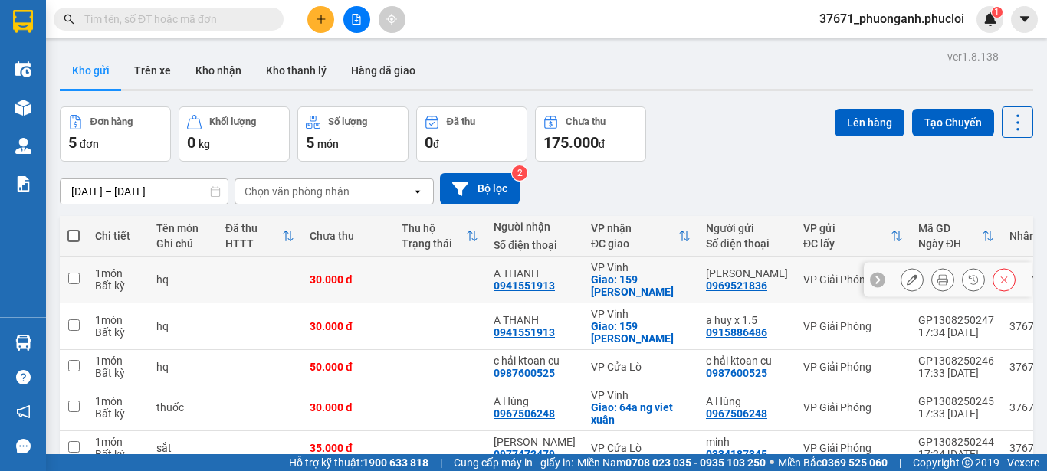
click at [907, 280] on button at bounding box center [911, 280] width 21 height 27
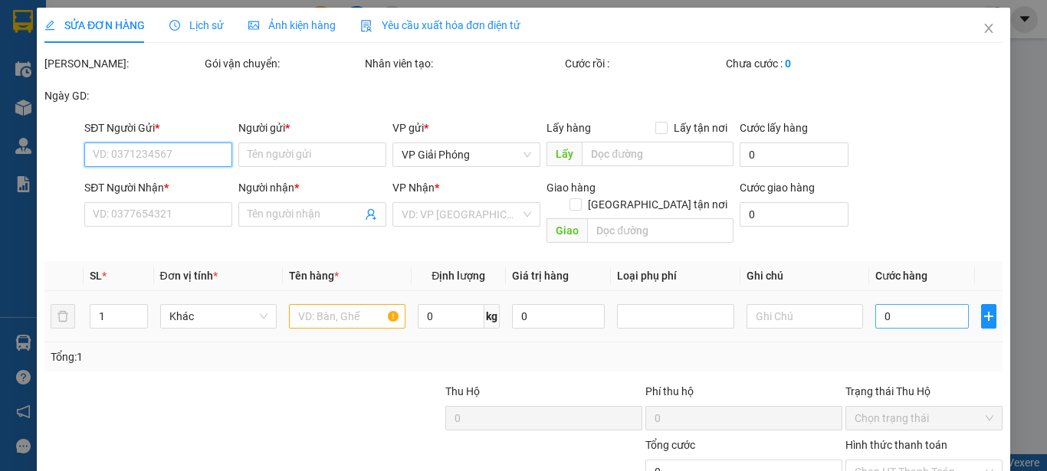
type input "0969521836"
type input "[PERSON_NAME]"
type input "0941551913"
type input "A THANH"
checkbox input "true"
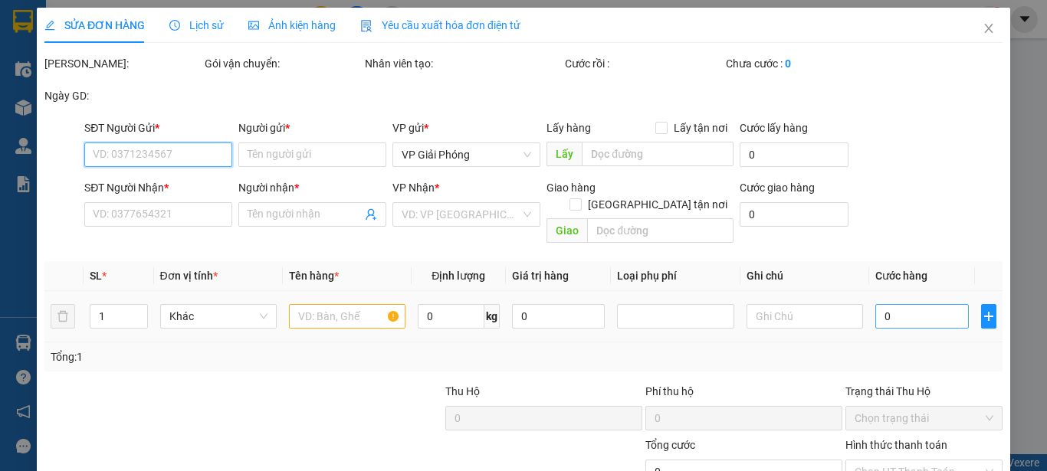
type input "159 [PERSON_NAME]"
type input "30.000"
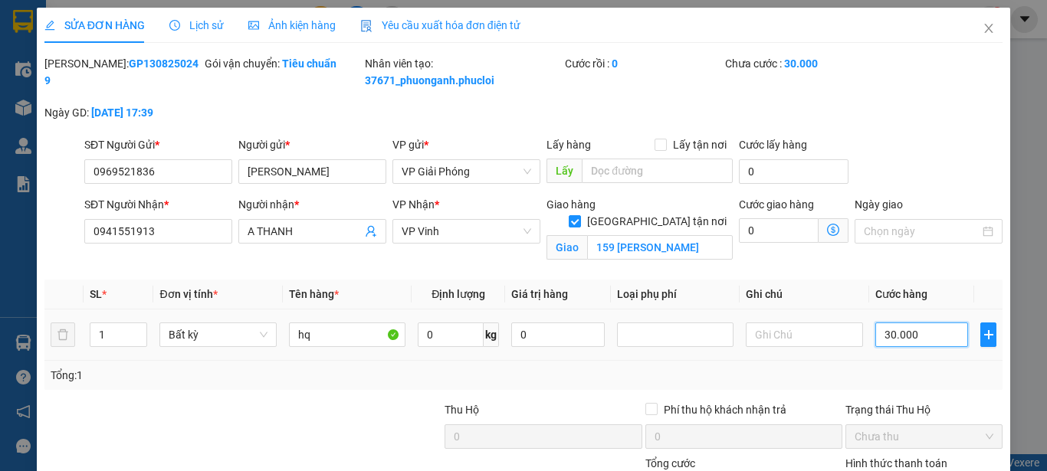
click at [913, 339] on input "30.000" at bounding box center [921, 335] width 93 height 25
type input "4"
type input "40"
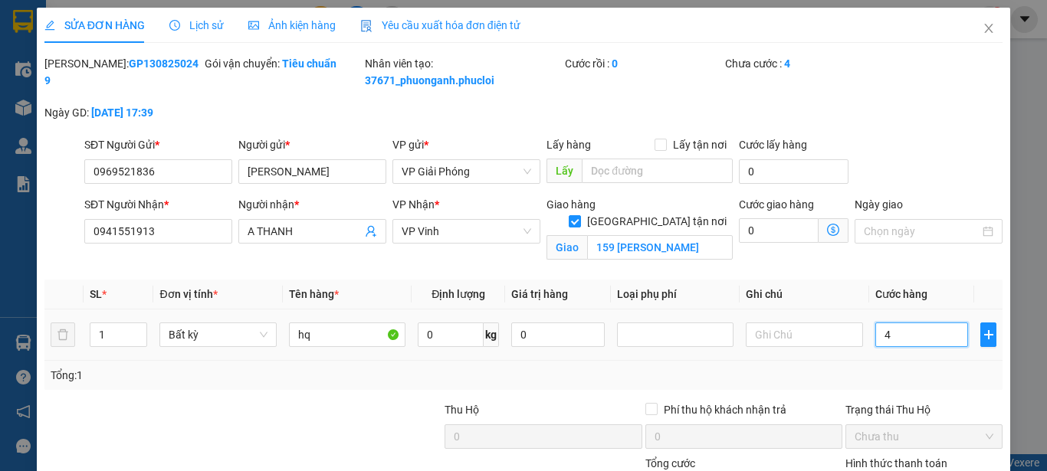
type input "40"
type input "400"
type input "4.000"
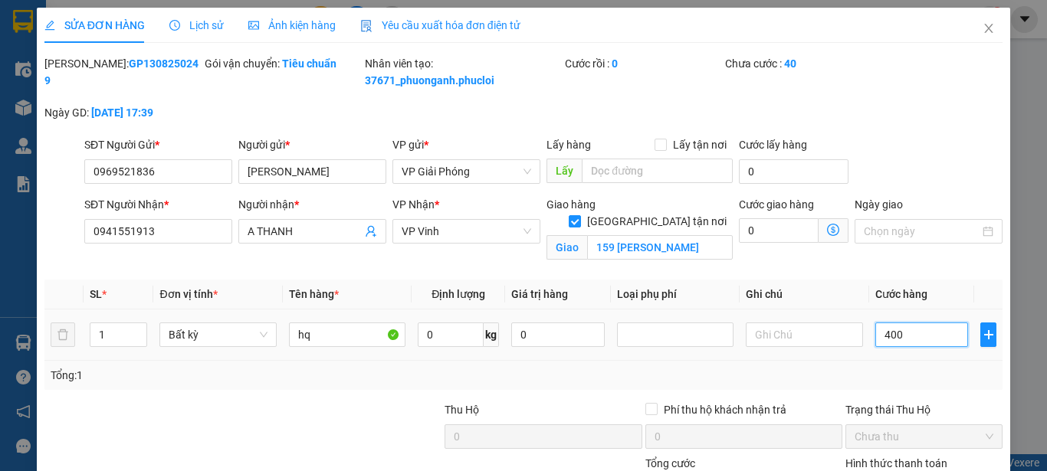
type input "4.000"
type input "40.000"
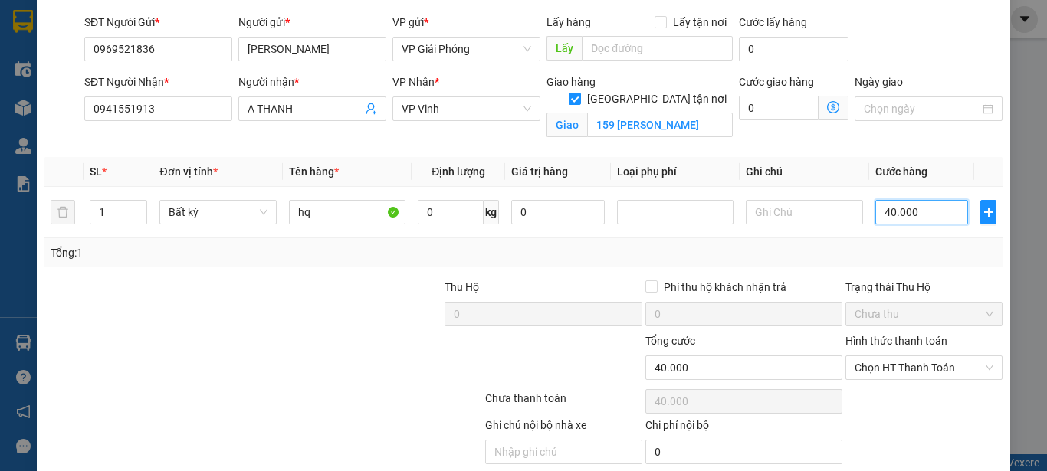
scroll to position [153, 0]
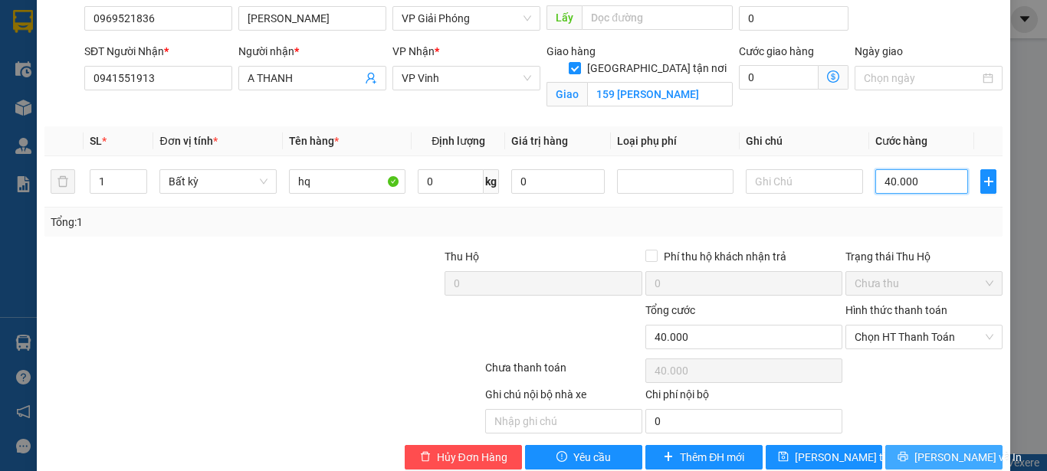
type input "40.000"
click at [949, 448] on button "[PERSON_NAME] và In" at bounding box center [943, 457] width 117 height 25
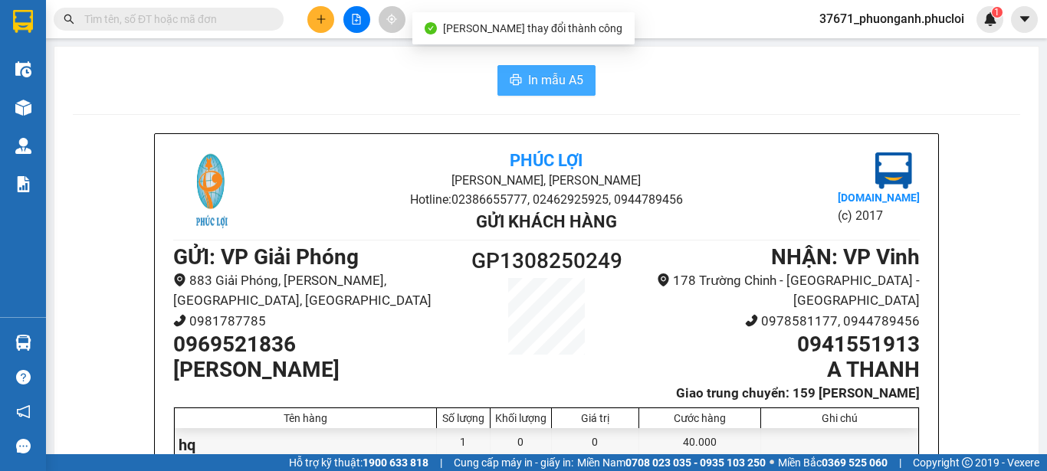
click at [579, 84] on button "In mẫu A5" at bounding box center [546, 80] width 98 height 31
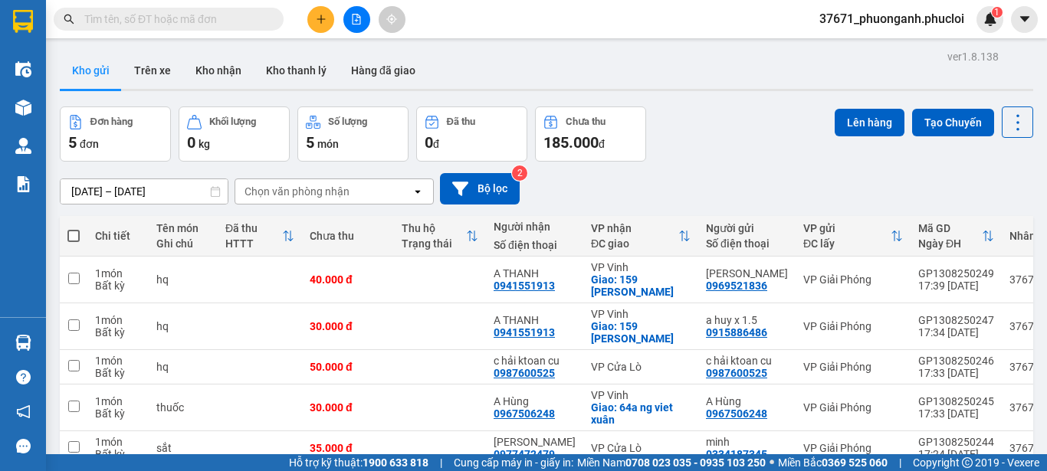
click at [755, 156] on div "Đơn hàng 5 đơn Khối lượng 0 kg Số lượng 5 món Đã thu 0 đ Chưa thu 185.000 đ Lên…" at bounding box center [546, 133] width 973 height 55
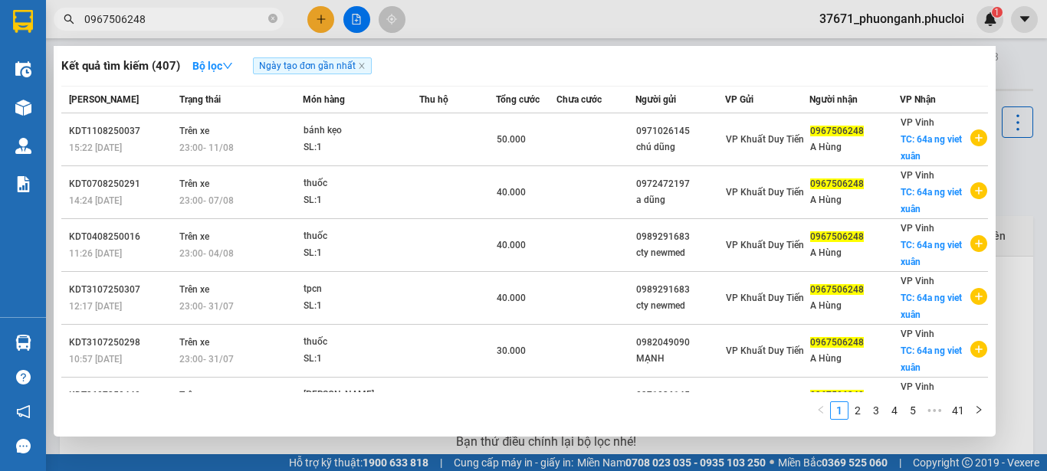
type input "0967506248"
